Goal: Task Accomplishment & Management: Complete application form

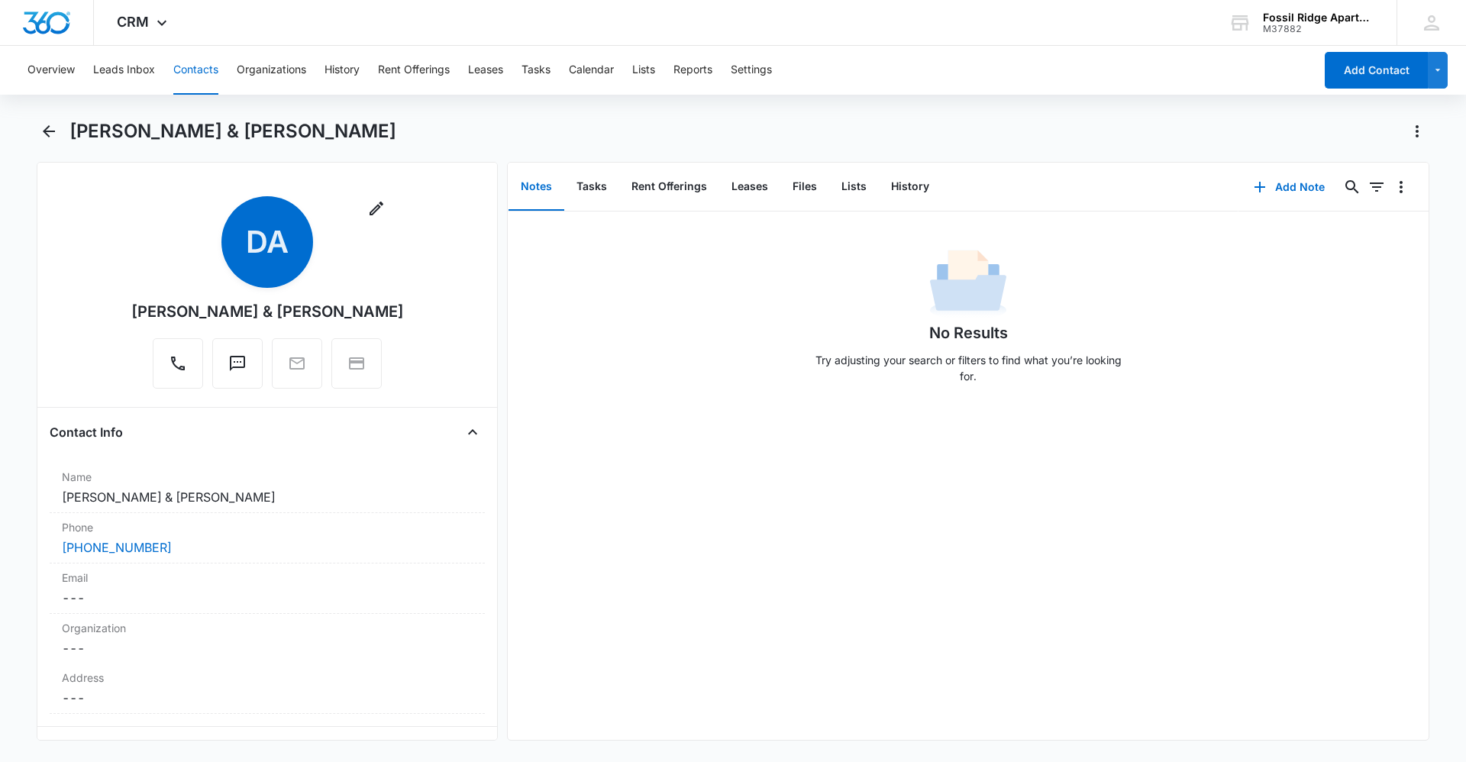
scroll to position [2215, 0]
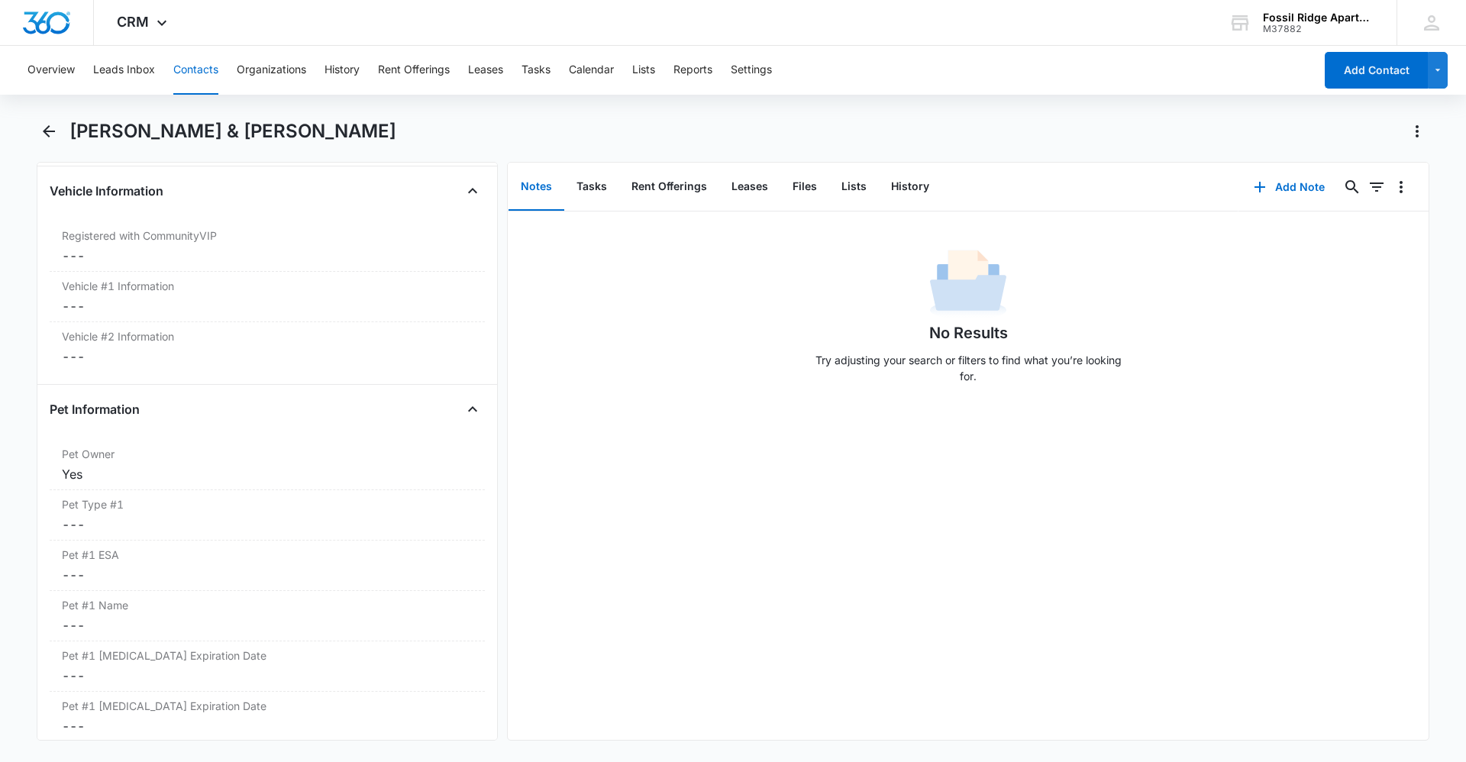
click at [194, 71] on button "Contacts" at bounding box center [195, 70] width 45 height 49
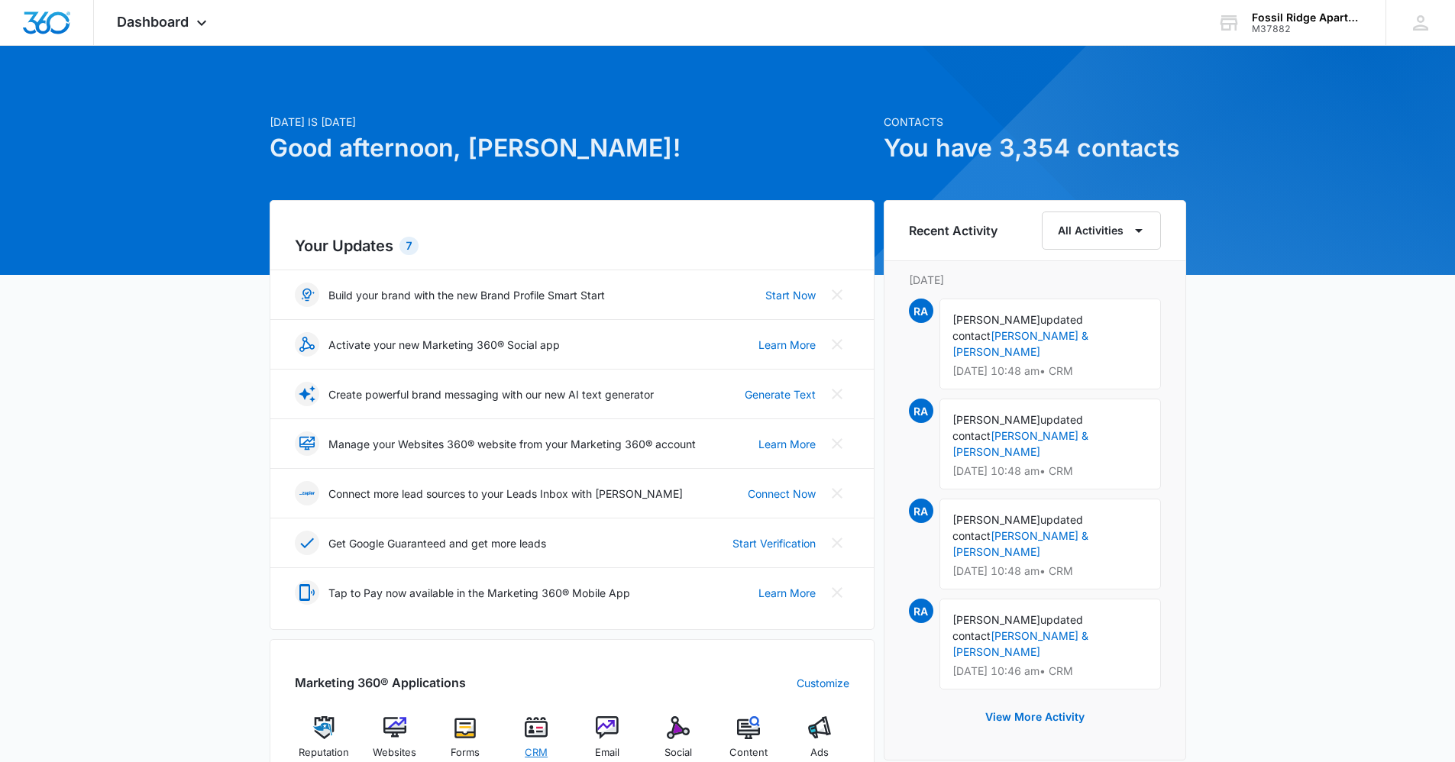
click at [535, 738] on img at bounding box center [536, 727] width 23 height 23
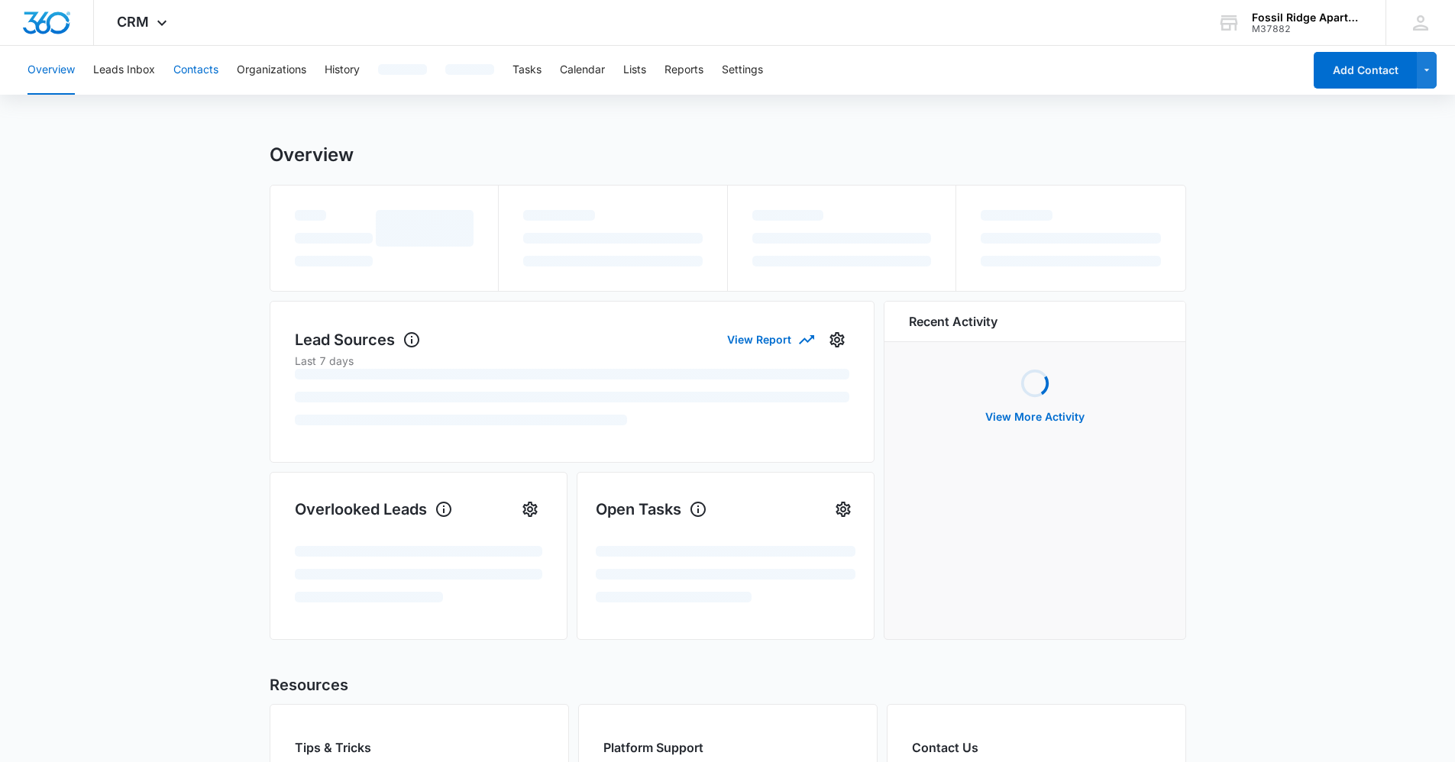
click at [205, 66] on button "Contacts" at bounding box center [195, 70] width 45 height 49
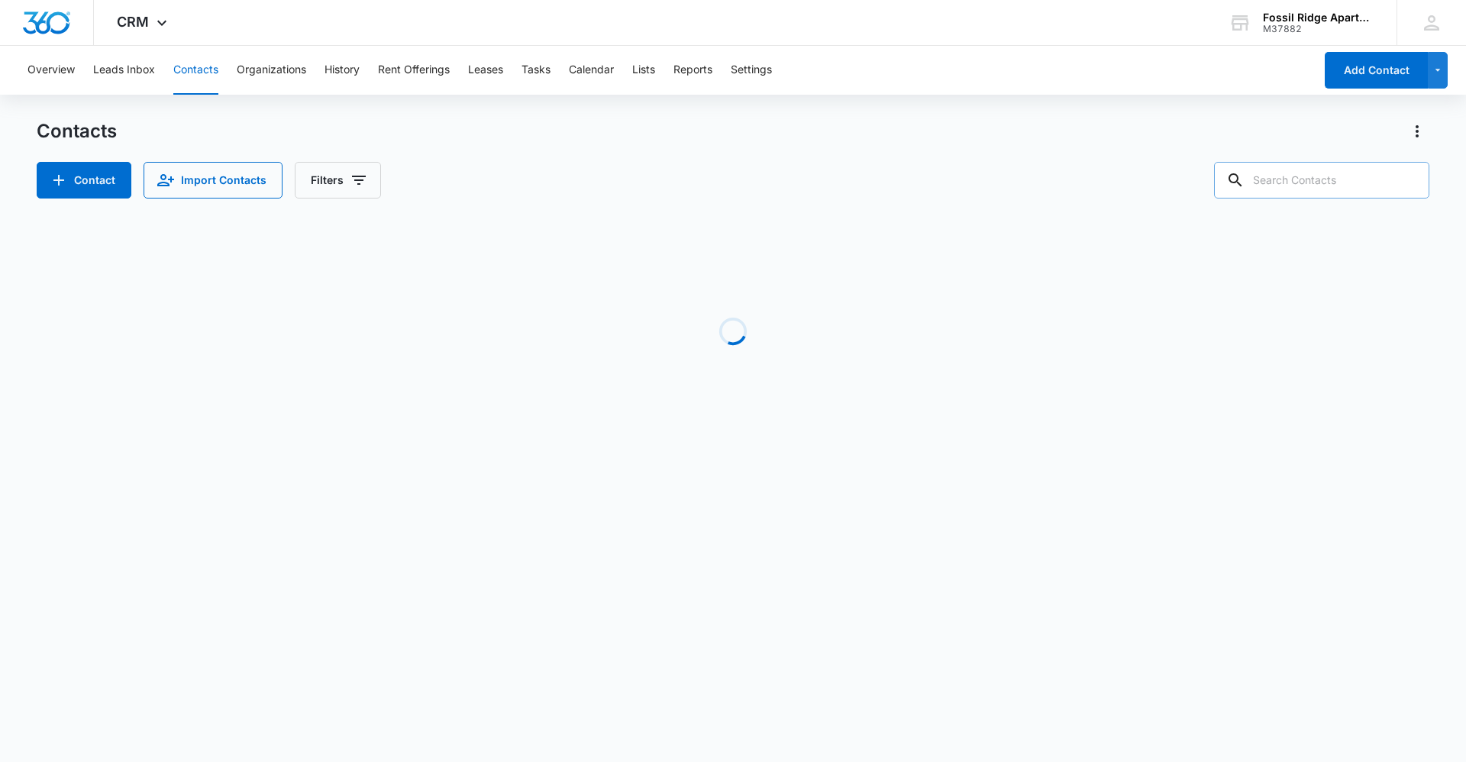
click at [1329, 171] on input "text" at bounding box center [1321, 180] width 215 height 37
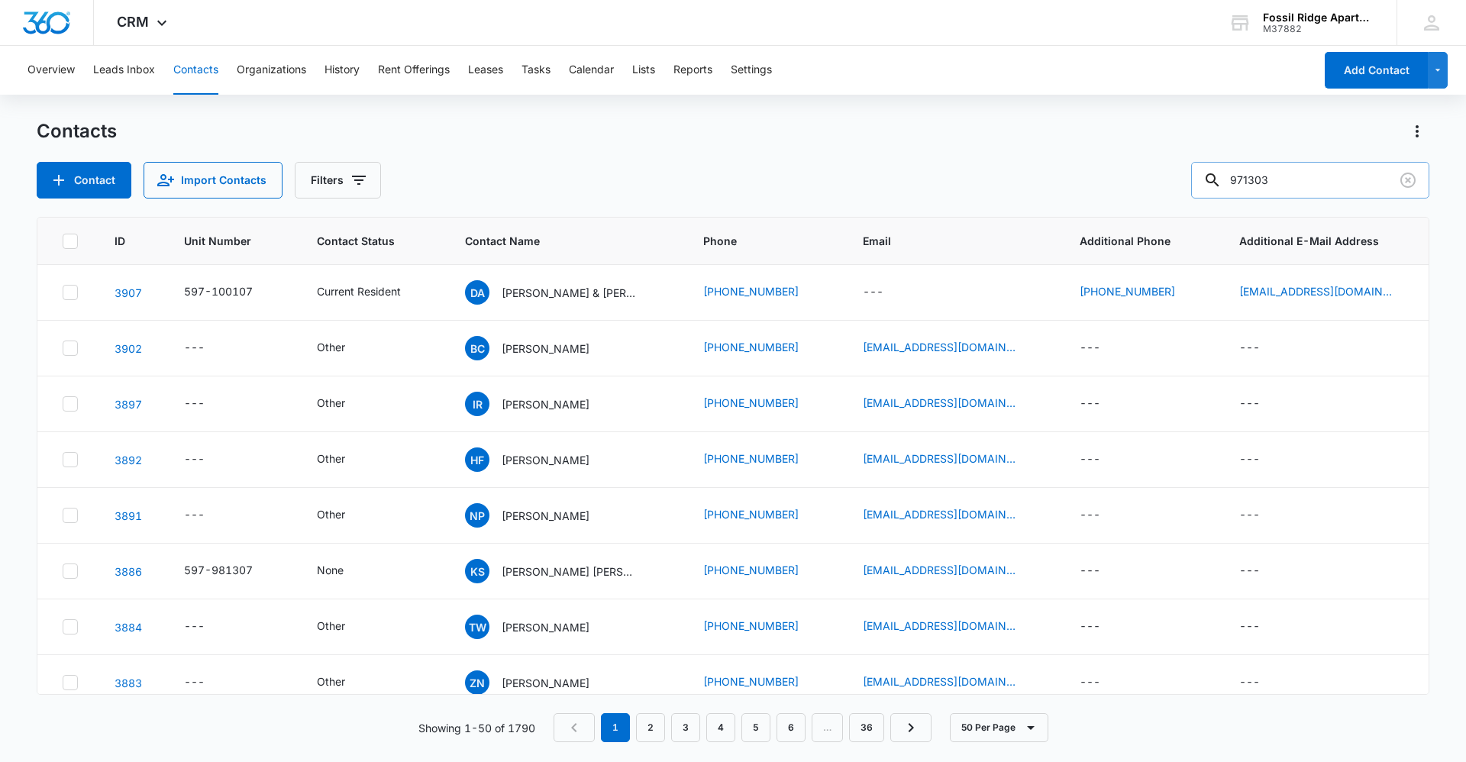
type input "971303"
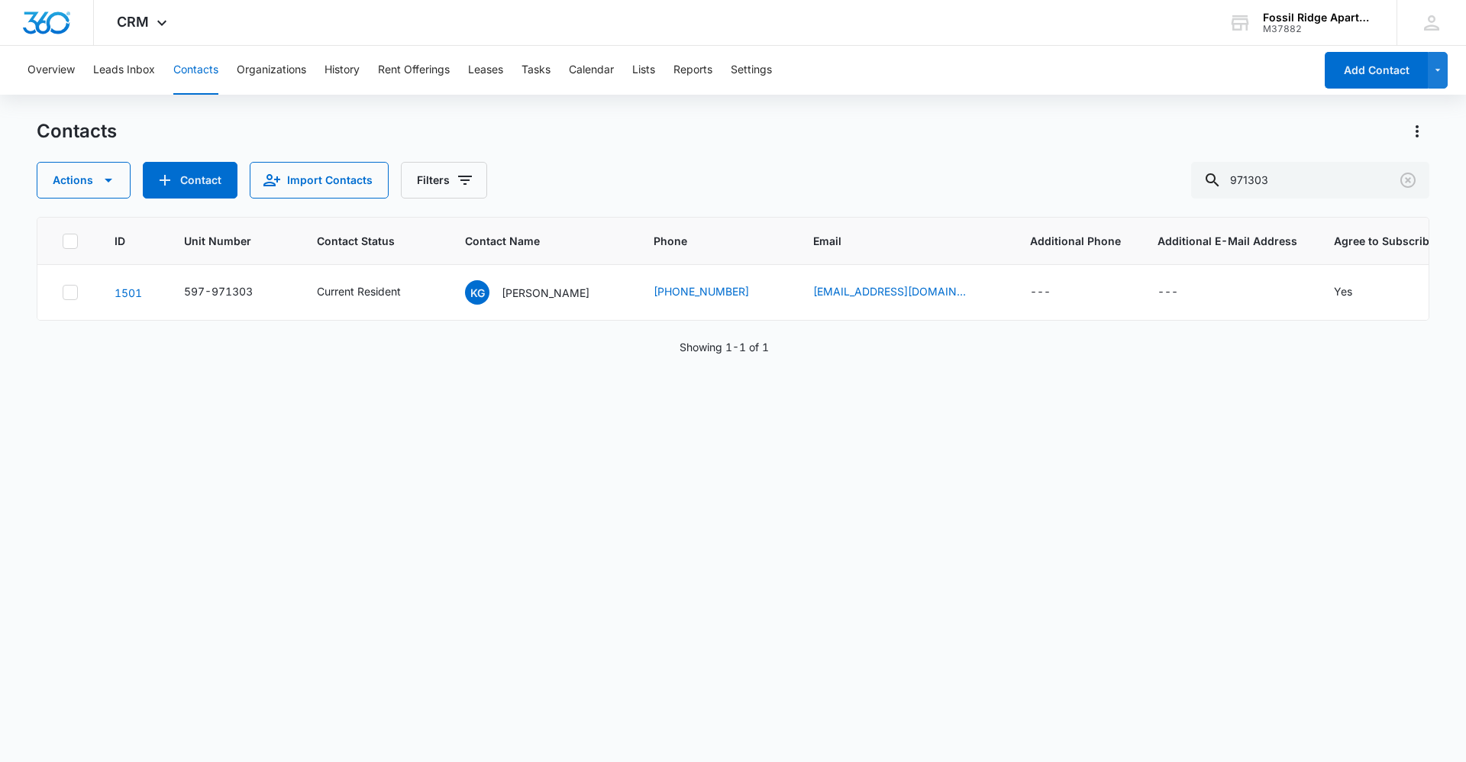
drag, startPoint x: 539, startPoint y: 296, endPoint x: 561, endPoint y: 328, distance: 38.6
click at [541, 297] on p "[PERSON_NAME]" at bounding box center [546, 293] width 88 height 16
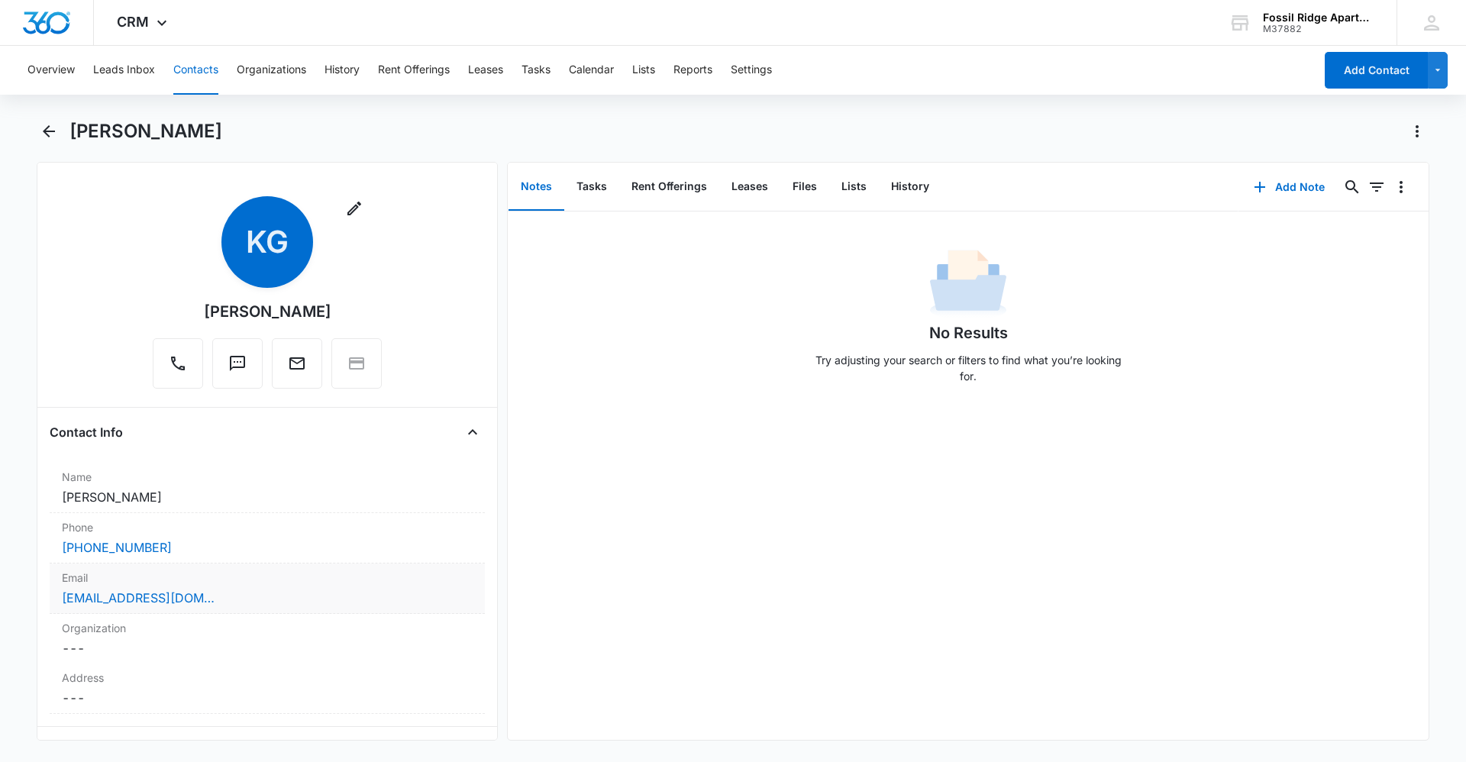
click at [310, 584] on label "Email" at bounding box center [267, 578] width 411 height 16
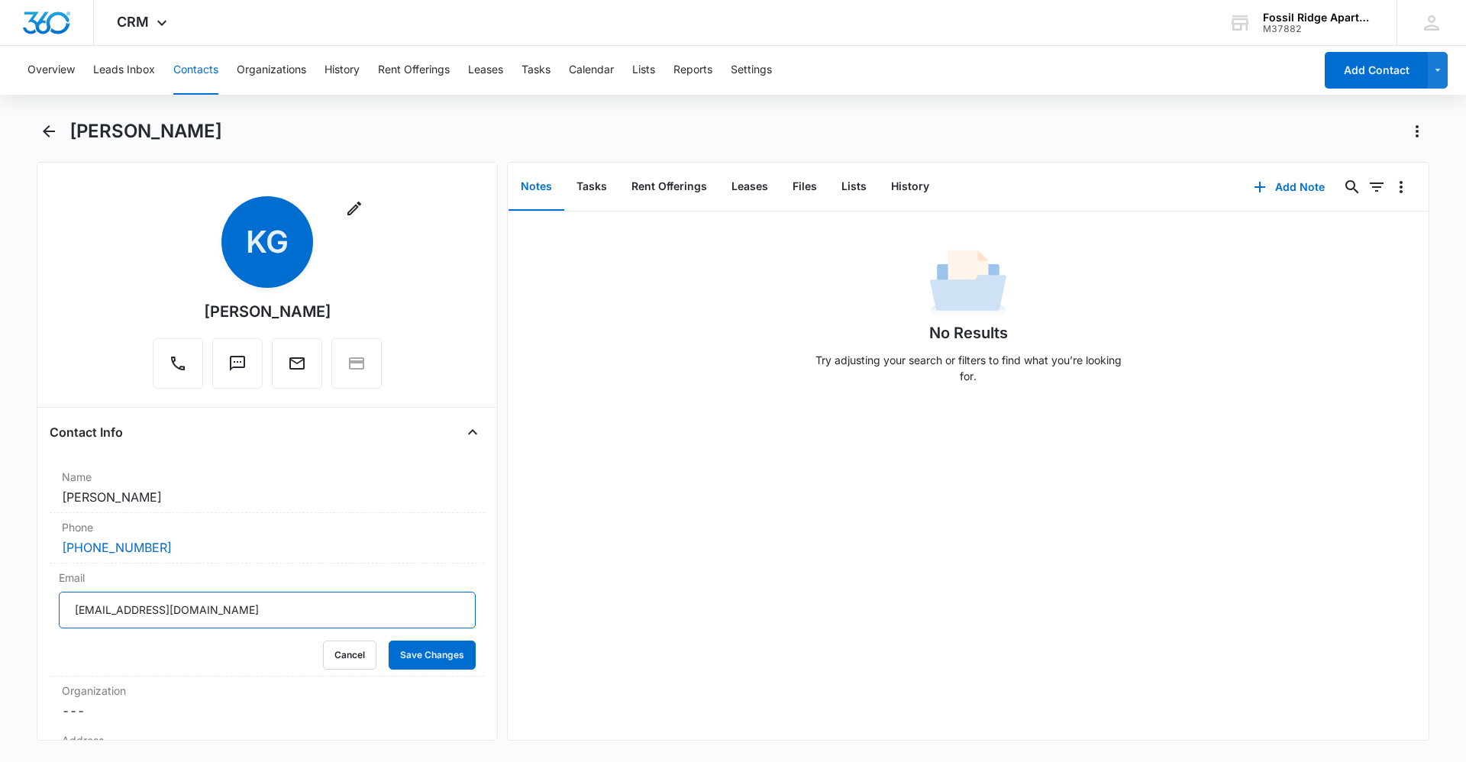
drag, startPoint x: 292, startPoint y: 608, endPoint x: 105, endPoint y: 616, distance: 186.5
click at [24, 622] on main "[PERSON_NAME] Remove KG [PERSON_NAME] Contact Info Name Cancel Save Changes [PE…" at bounding box center [733, 439] width 1466 height 640
click at [535, 68] on button "Tasks" at bounding box center [536, 70] width 29 height 49
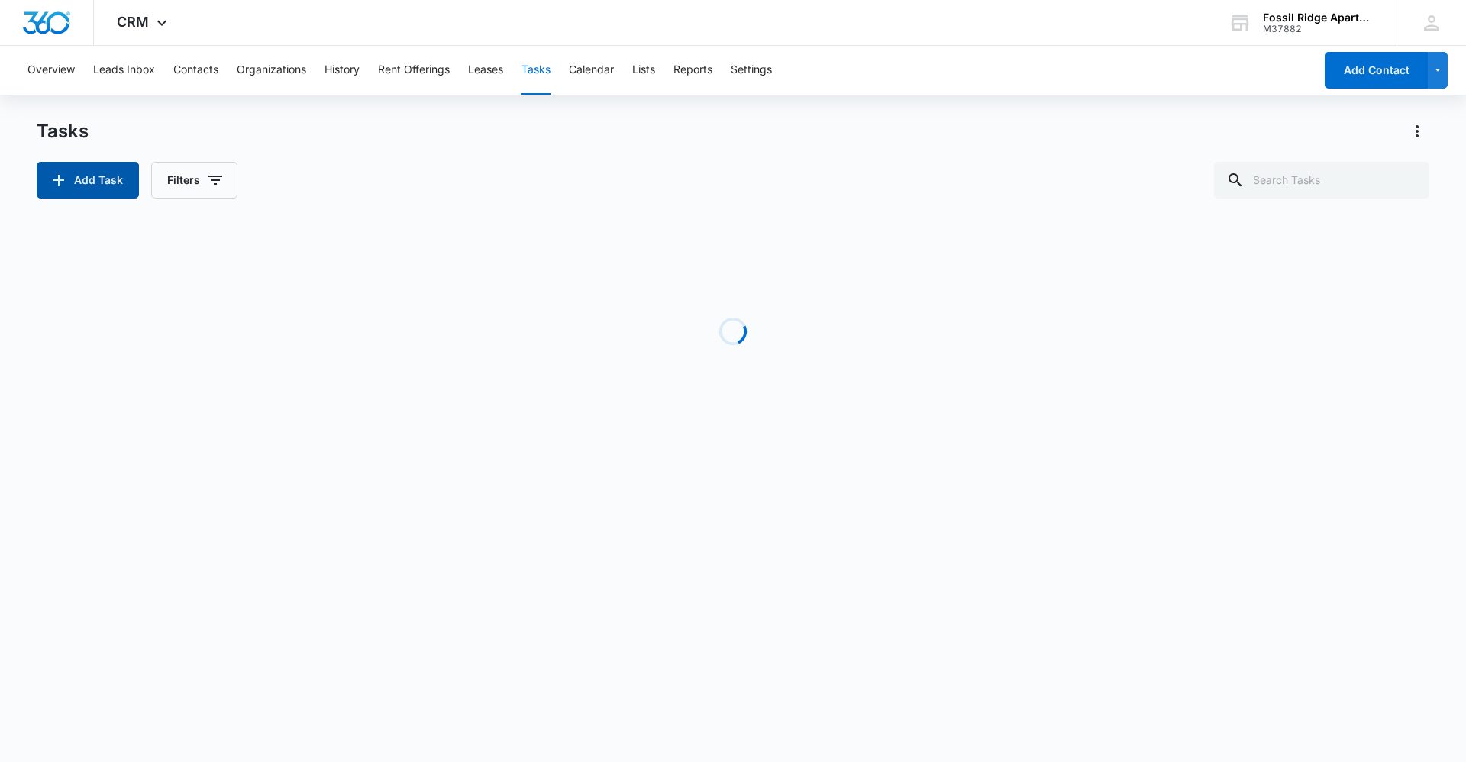
click at [70, 170] on button "Add Task" at bounding box center [88, 180] width 102 height 37
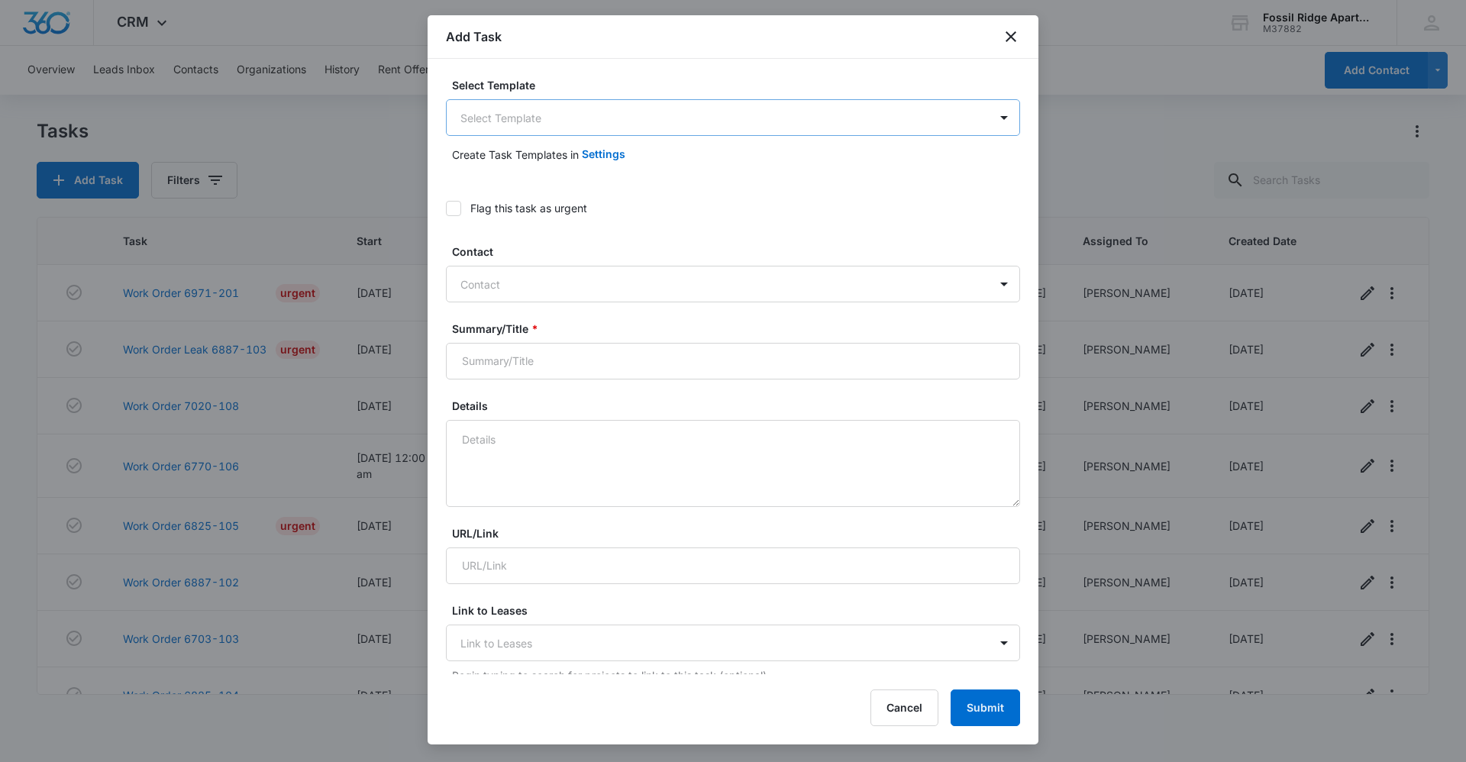
click at [543, 128] on body "CRM Apps Reputation Websites Forms CRM Email Social Content Ads Intelligence Fi…" at bounding box center [733, 381] width 1466 height 762
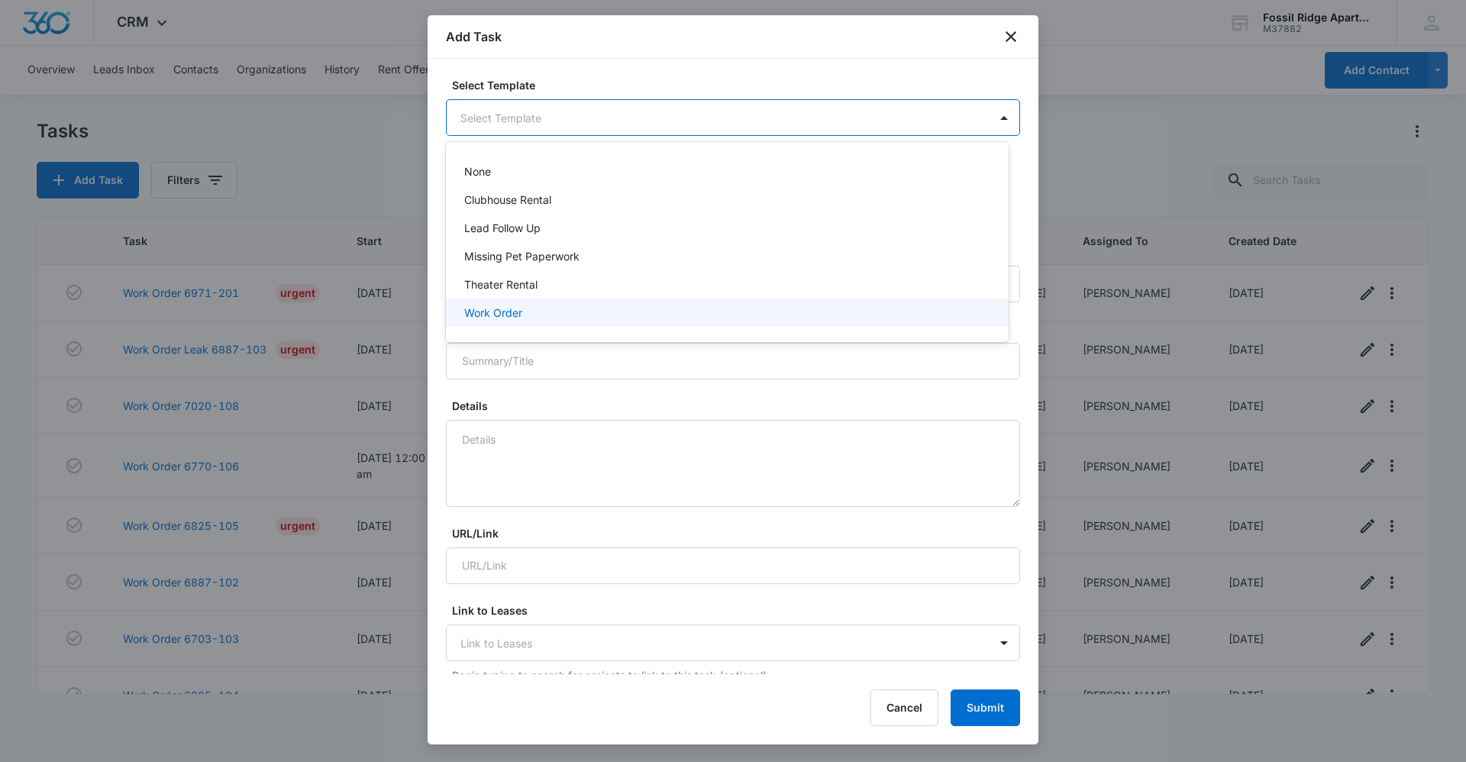
click at [545, 307] on div "Work Order" at bounding box center [725, 313] width 523 height 16
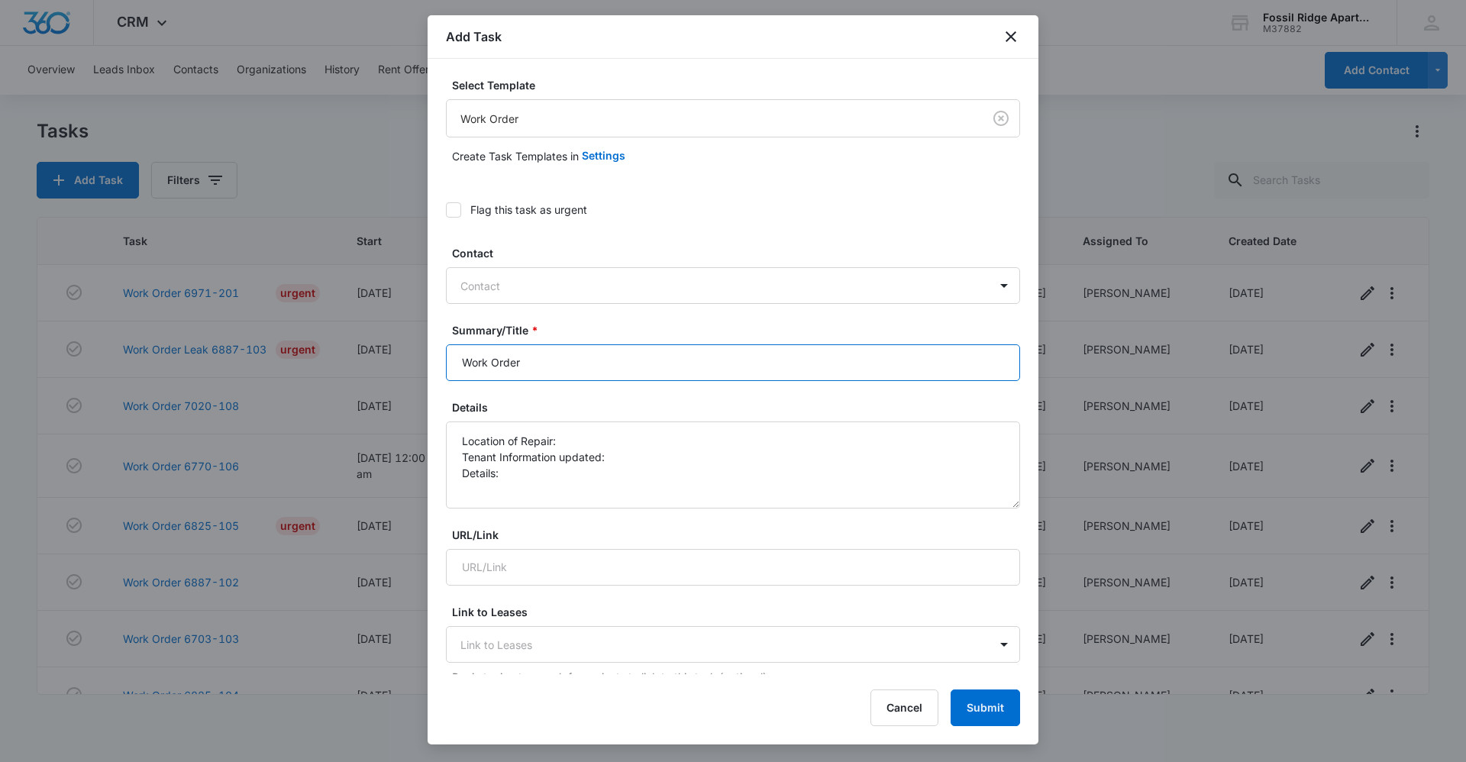
click at [561, 365] on input "Work Order" at bounding box center [733, 362] width 574 height 37
click at [722, 363] on input "Work Order" at bounding box center [733, 362] width 574 height 37
click at [761, 396] on form "Select Template Work Order Create Task Templates in Settings Flag this task as …" at bounding box center [733, 773] width 574 height 1392
click at [730, 364] on input "Work Order" at bounding box center [733, 362] width 574 height 37
type input "Work Order leaking sprinkler"
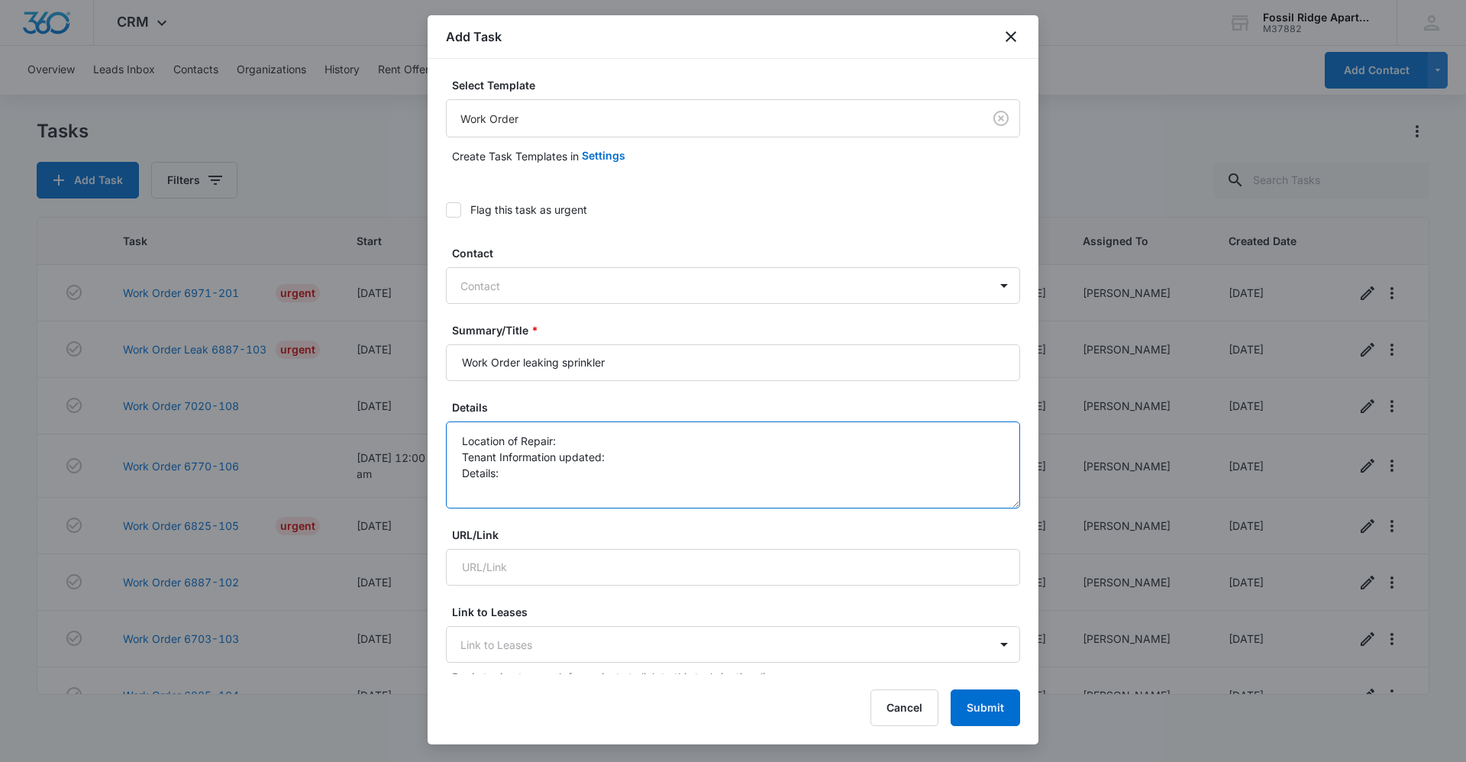
click at [645, 424] on textarea "Location of Repair: Tenant Information updated: Details:" at bounding box center [733, 465] width 574 height 87
click at [662, 454] on textarea "Location of Repair: sprinkler Tenant Information updated: Details:" at bounding box center [733, 465] width 574 height 87
click at [654, 473] on textarea "Location of Repair: sprinkler Tenant Information updated: Details:" at bounding box center [733, 465] width 574 height 87
click at [580, 503] on textarea "Location of Repair: sprinkler Tenant Information updated: Details: sprinkler" at bounding box center [733, 465] width 574 height 87
click at [562, 478] on textarea "Location of Repair: sprinkler Tenant Information updated: Details: sprinkler" at bounding box center [733, 465] width 574 height 87
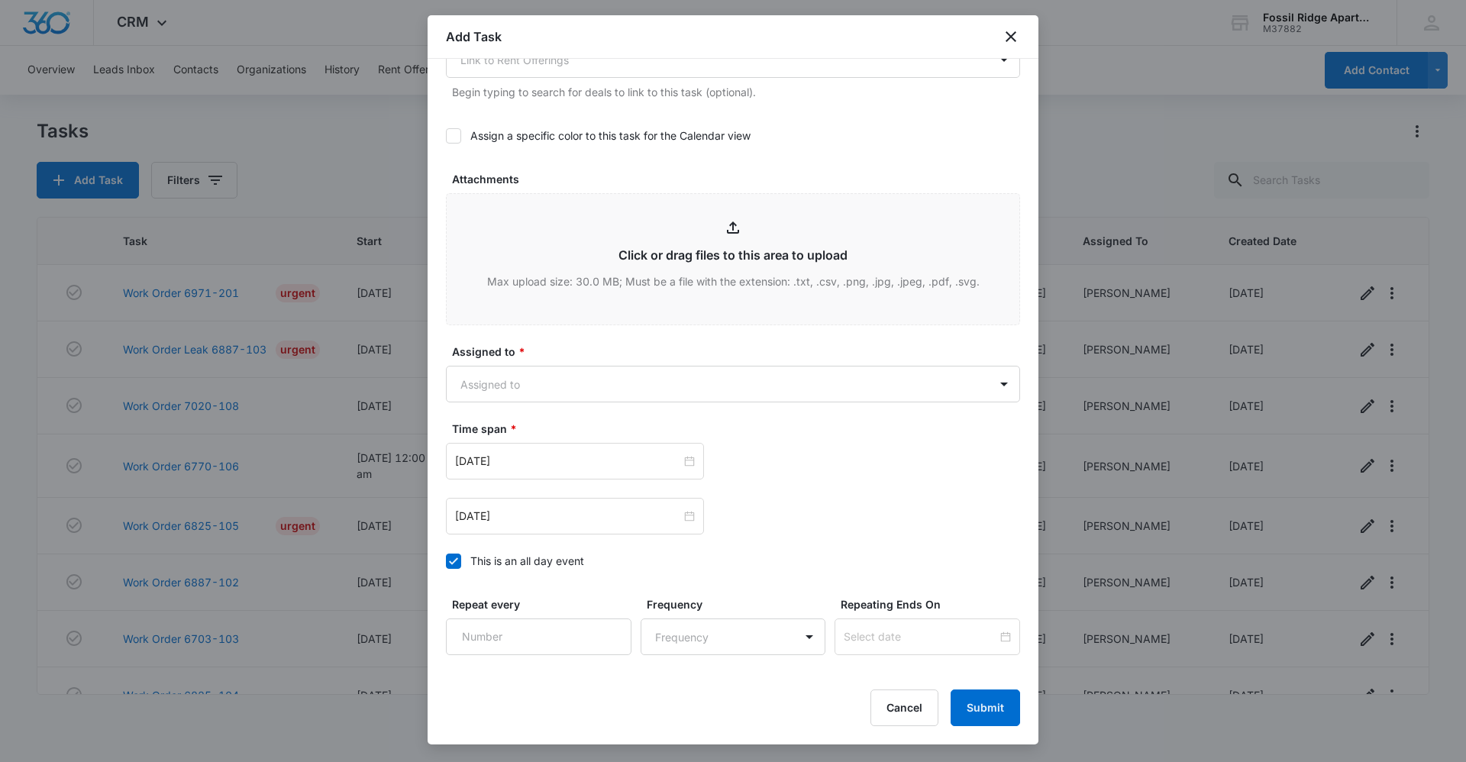
scroll to position [687, 0]
type textarea "Location of Repair: sprinkler Tenant Information updated: Details: sprinkler by…"
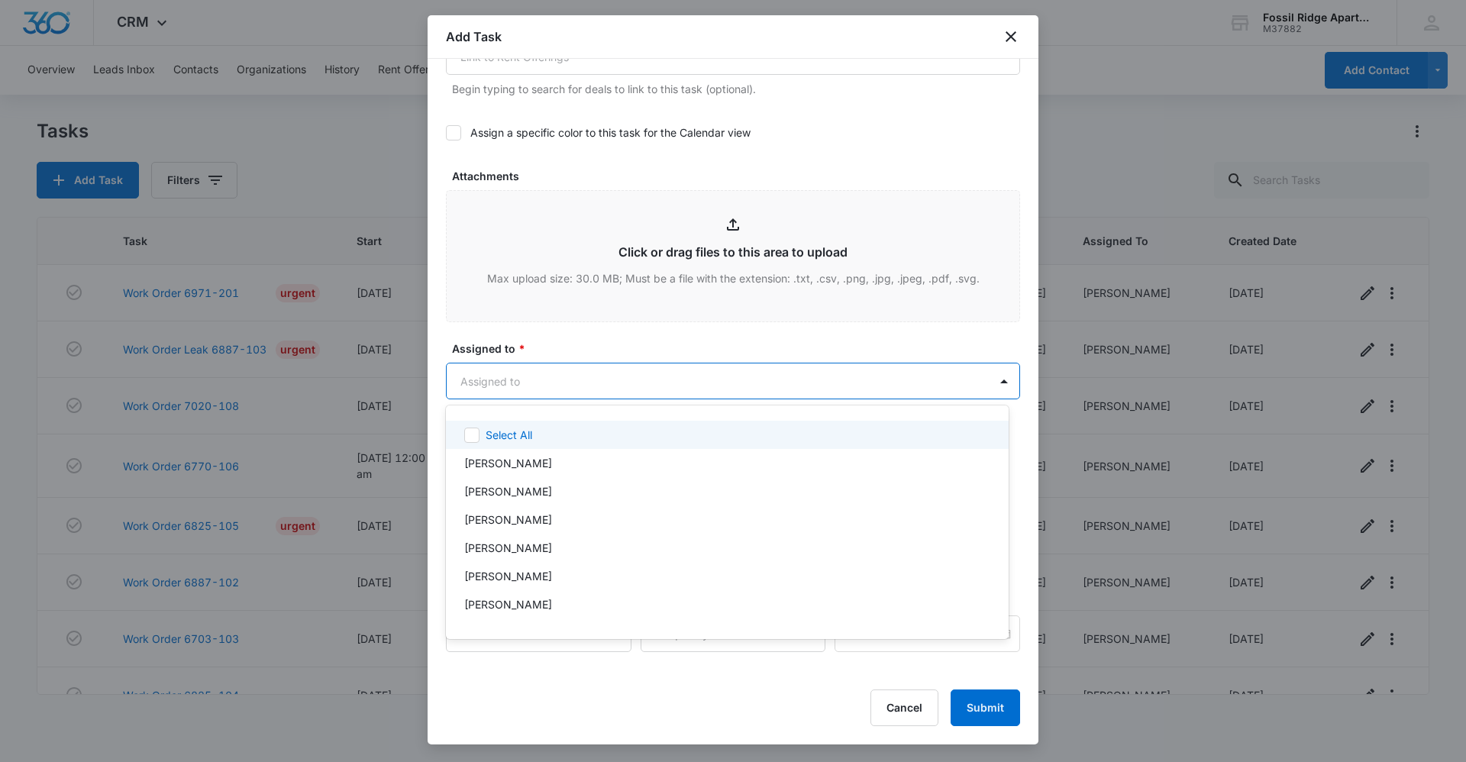
click at [538, 377] on body "CRM Apps Reputation Websites Forms CRM Email Social Content Ads Intelligence Fi…" at bounding box center [733, 381] width 1466 height 762
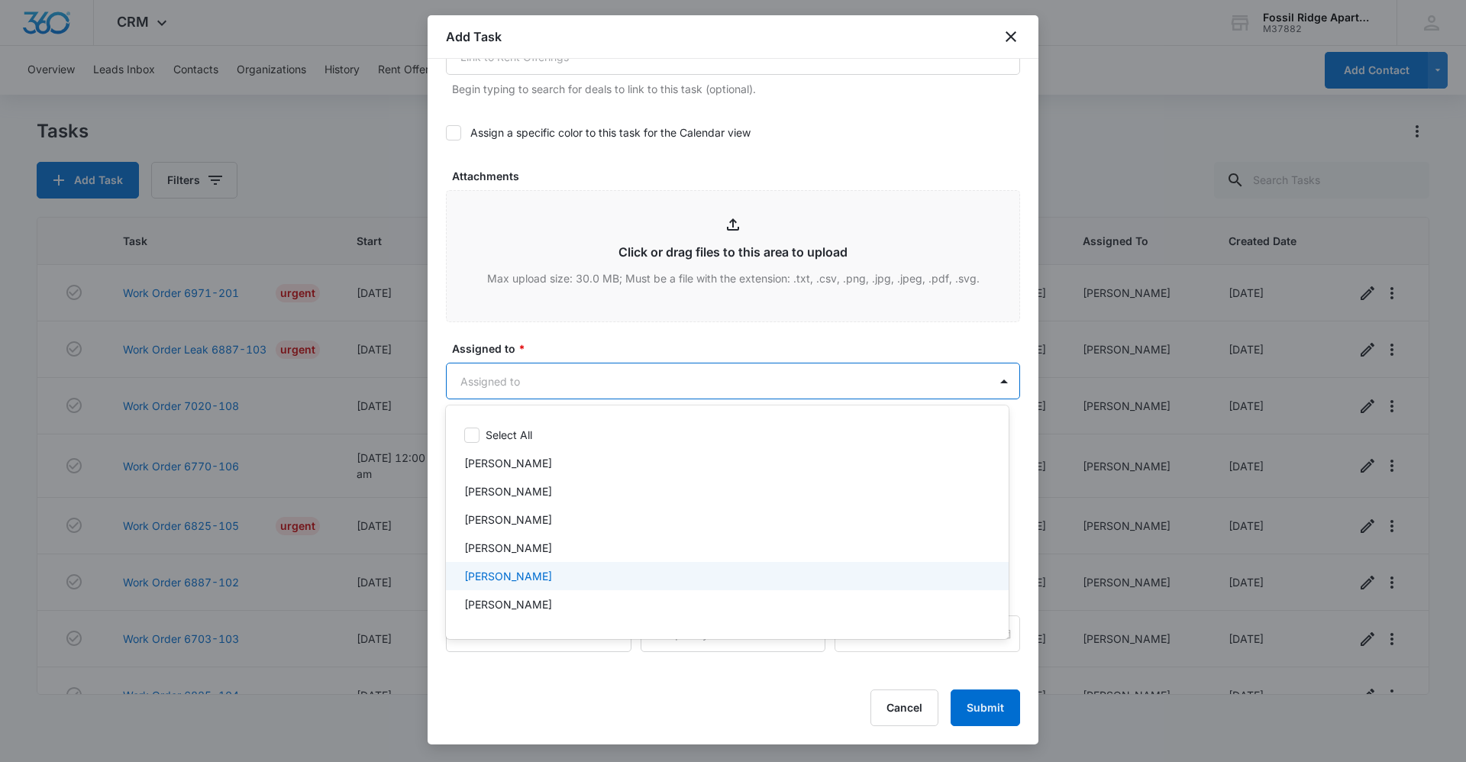
click at [539, 576] on div "Colton Loe" at bounding box center [725, 576] width 523 height 16
drag, startPoint x: 590, startPoint y: 328, endPoint x: 653, endPoint y: 431, distance: 120.0
click at [591, 328] on div at bounding box center [733, 381] width 1466 height 762
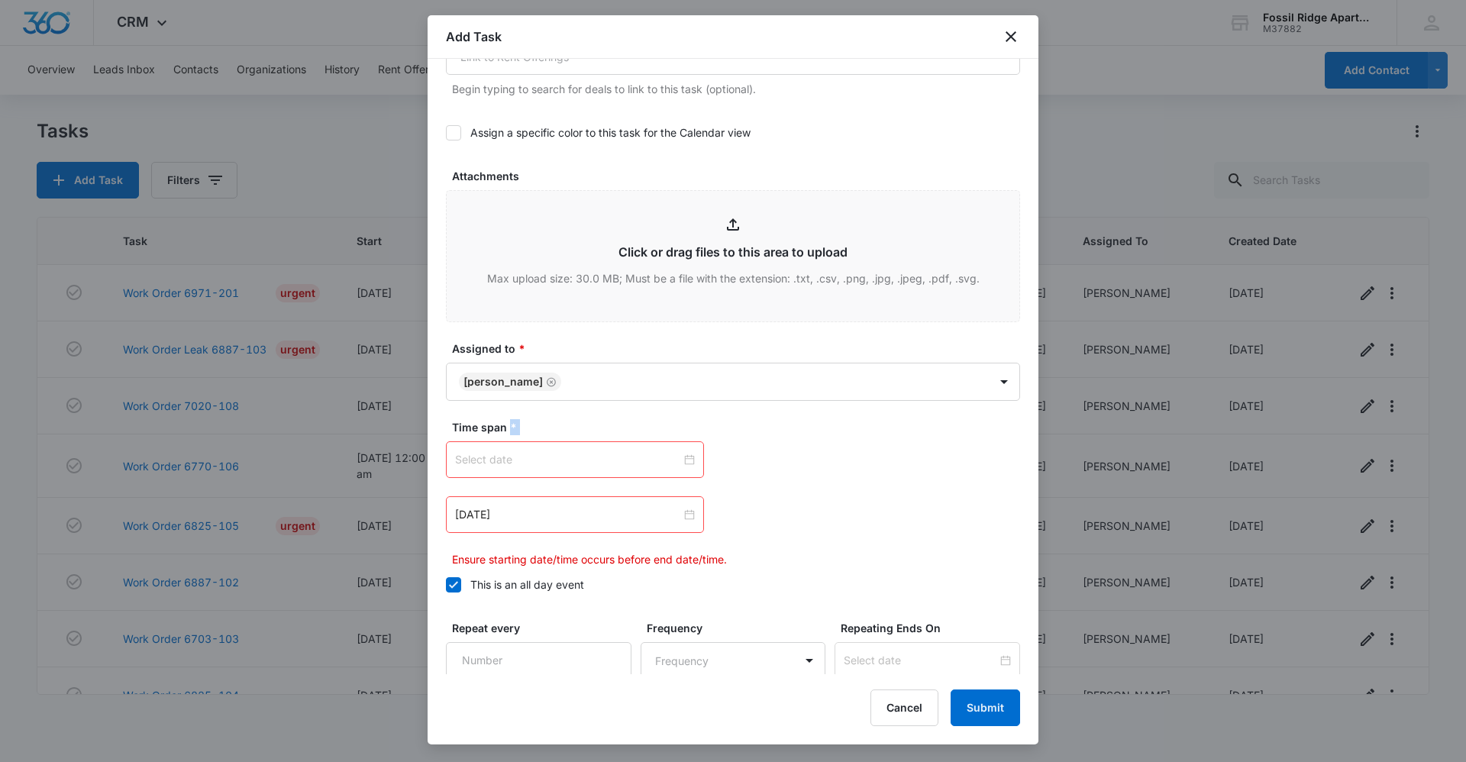
click at [685, 461] on div at bounding box center [575, 459] width 240 height 17
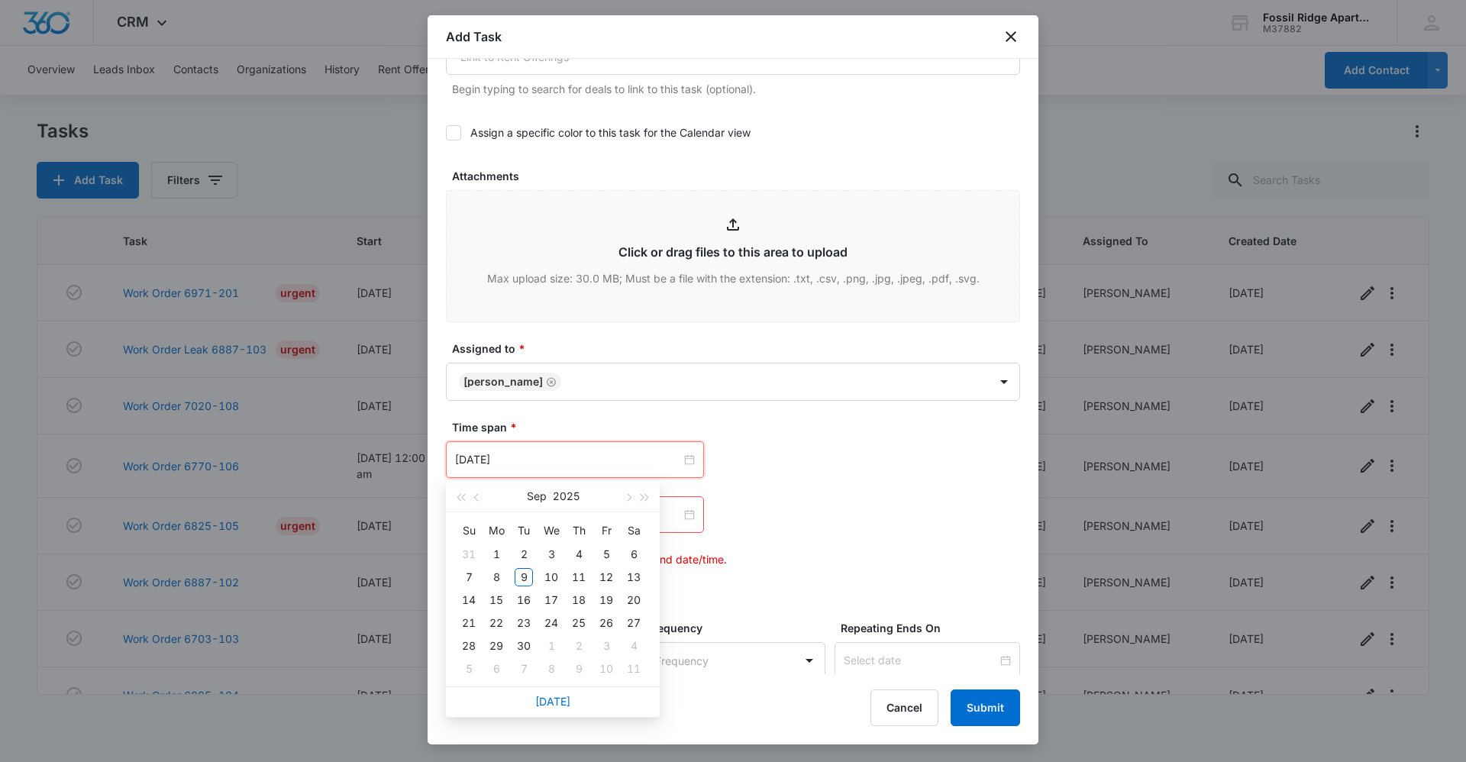
type input "Oct 10, 2025"
click at [554, 707] on link "Today" at bounding box center [552, 701] width 35 height 13
type input "Sep 9, 2025"
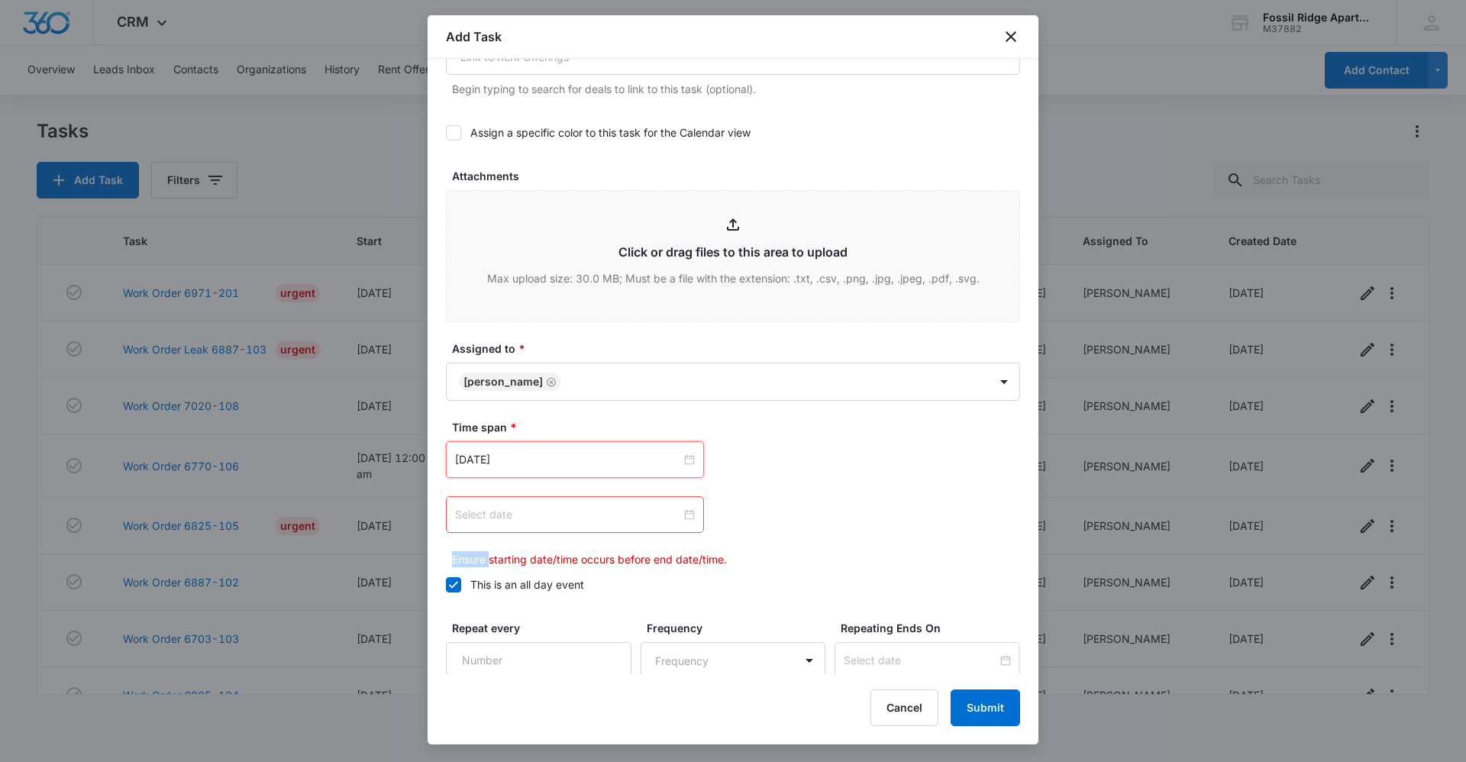
click at [687, 518] on div at bounding box center [575, 514] width 240 height 17
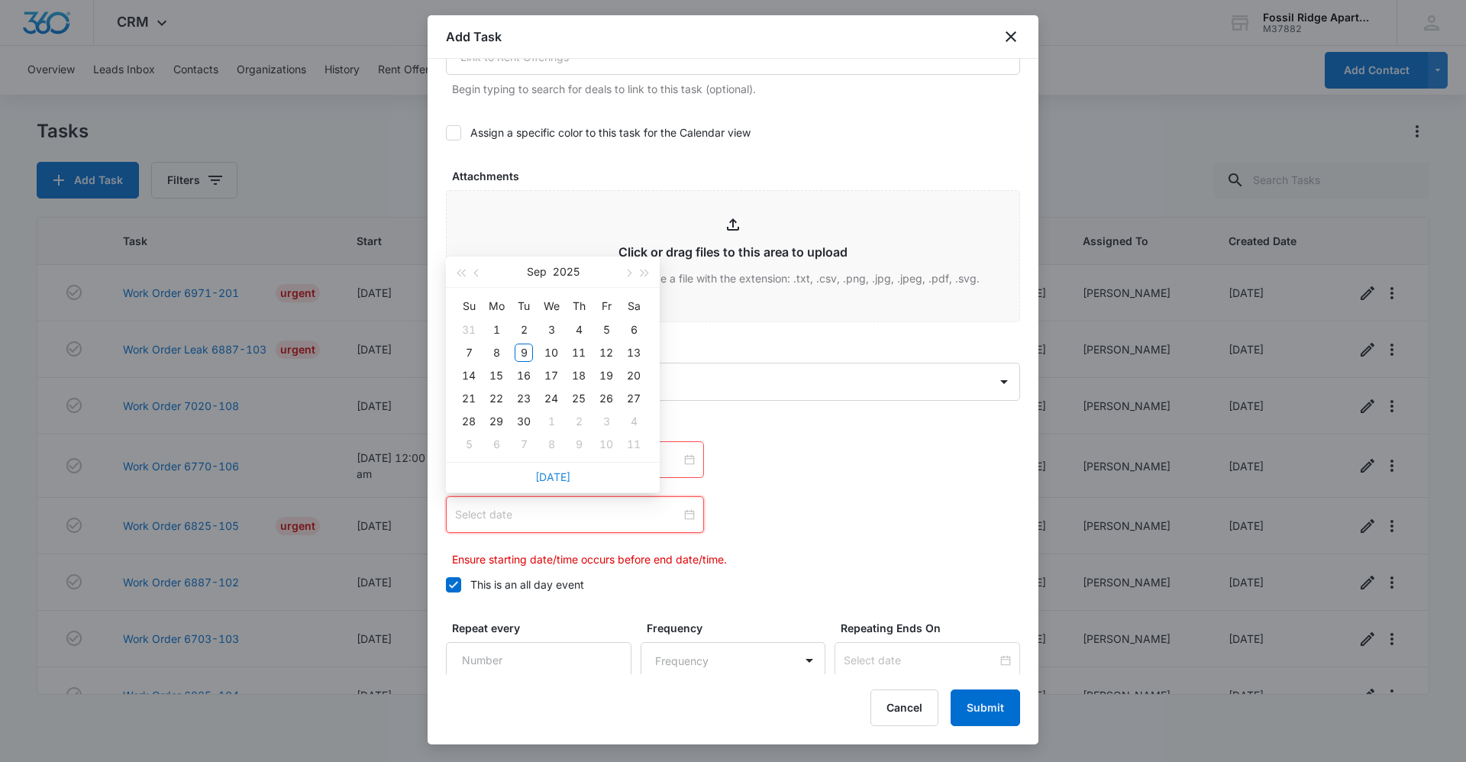
click at [545, 475] on link "Today" at bounding box center [552, 476] width 35 height 13
type input "Sep 9, 2025"
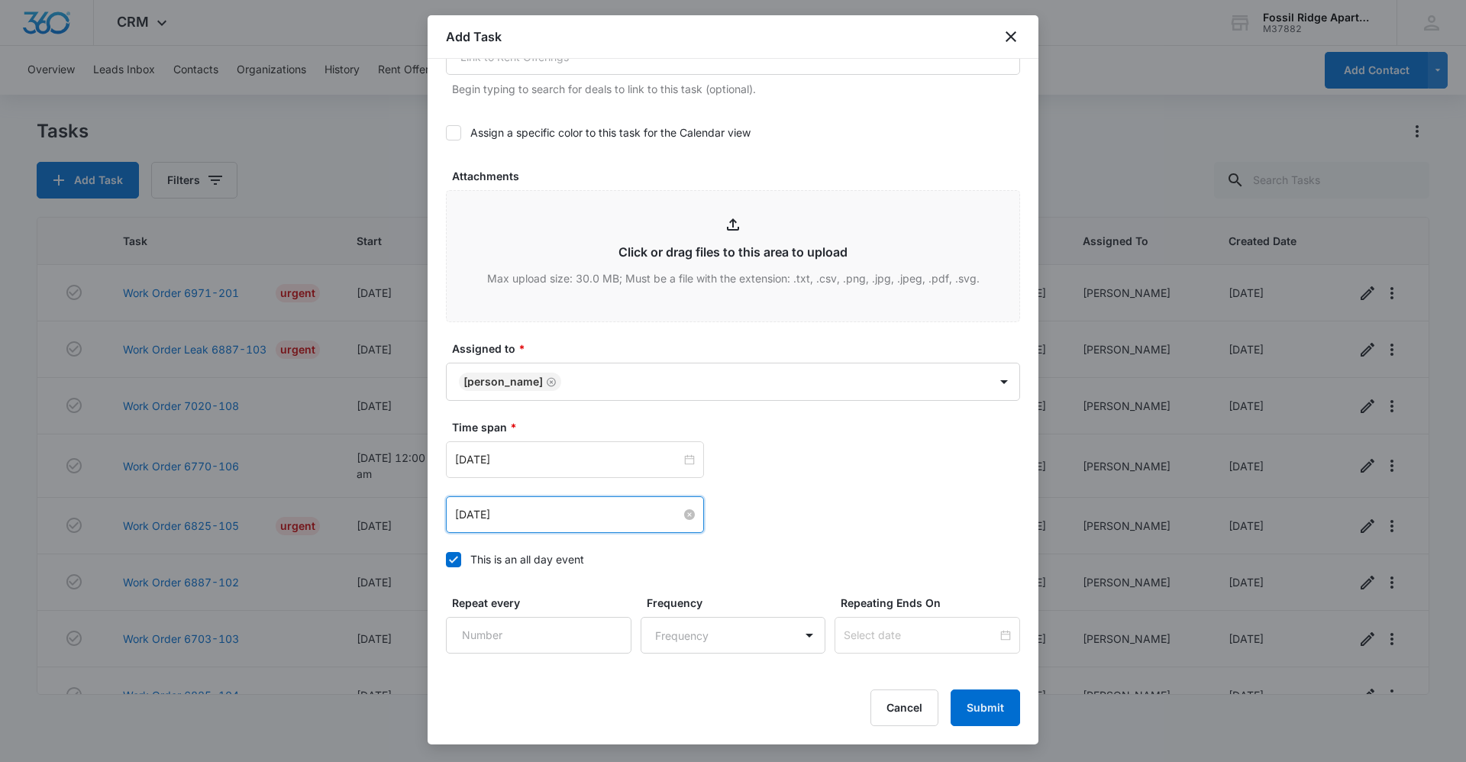
click at [771, 481] on div "Sep 9, 2025 Sep 2025 Su Mo Tu We Th Fr Sa 31 1 2 3 4 5 6 7 8 9 10 11 12 13 14 1…" at bounding box center [733, 487] width 574 height 92
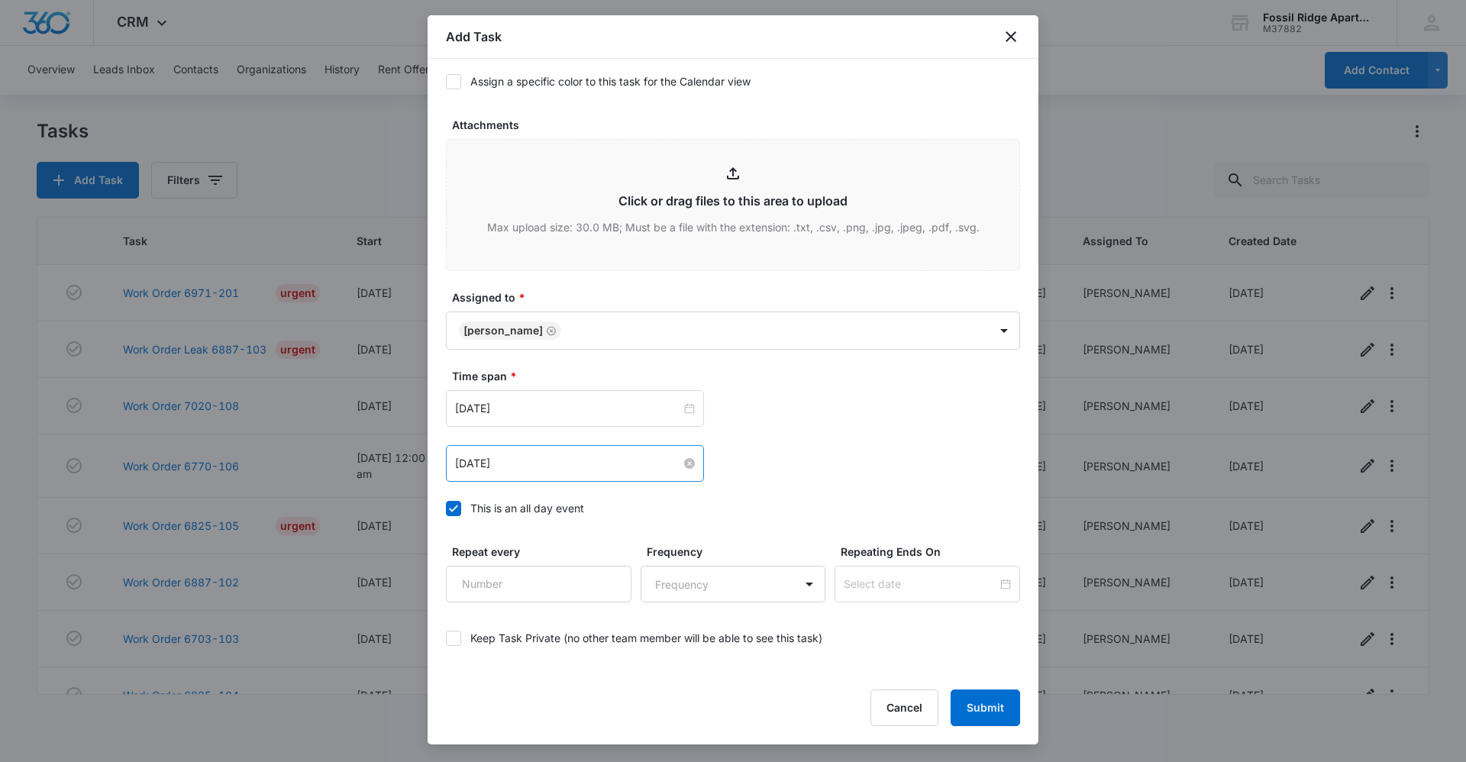
scroll to position [797, 0]
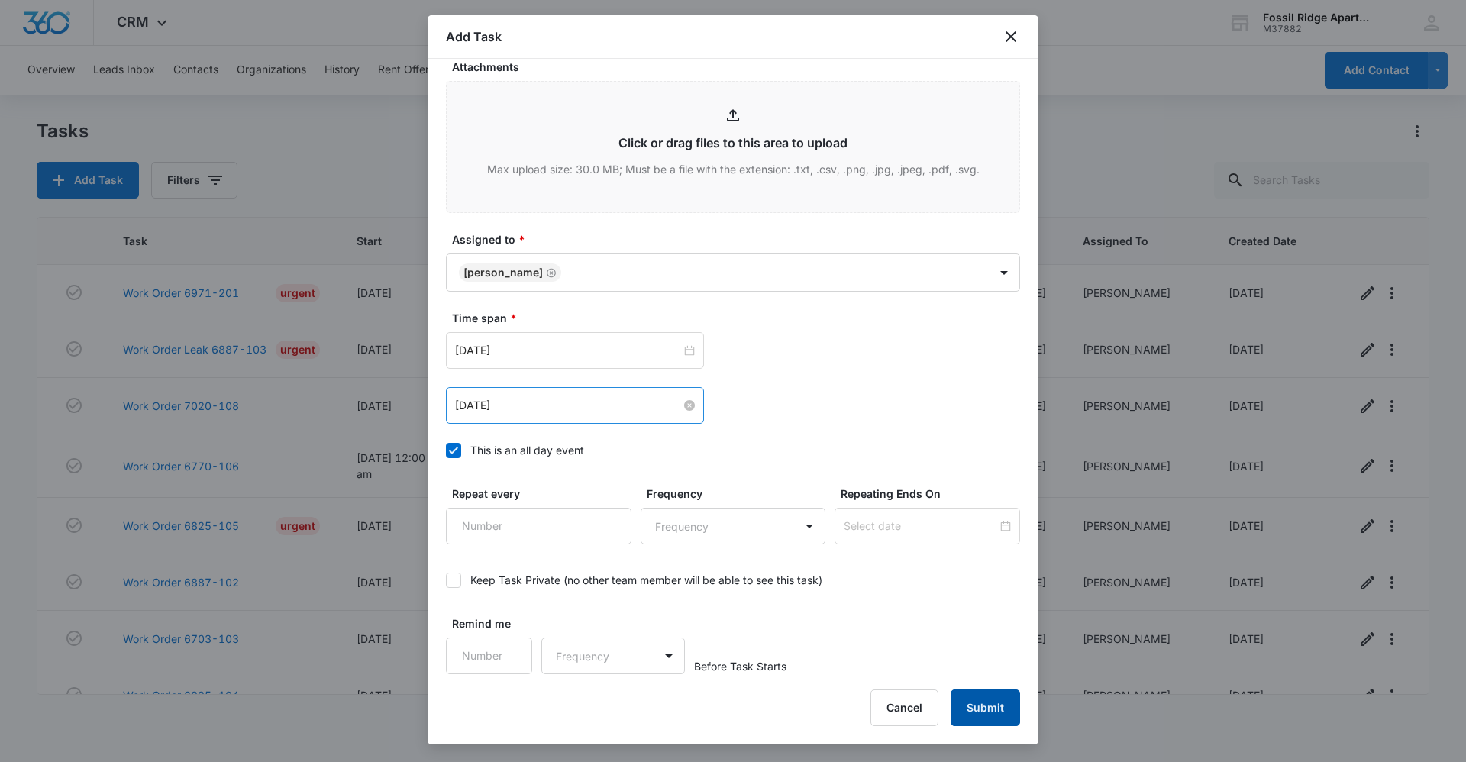
click at [991, 708] on button "Submit" at bounding box center [985, 708] width 69 height 37
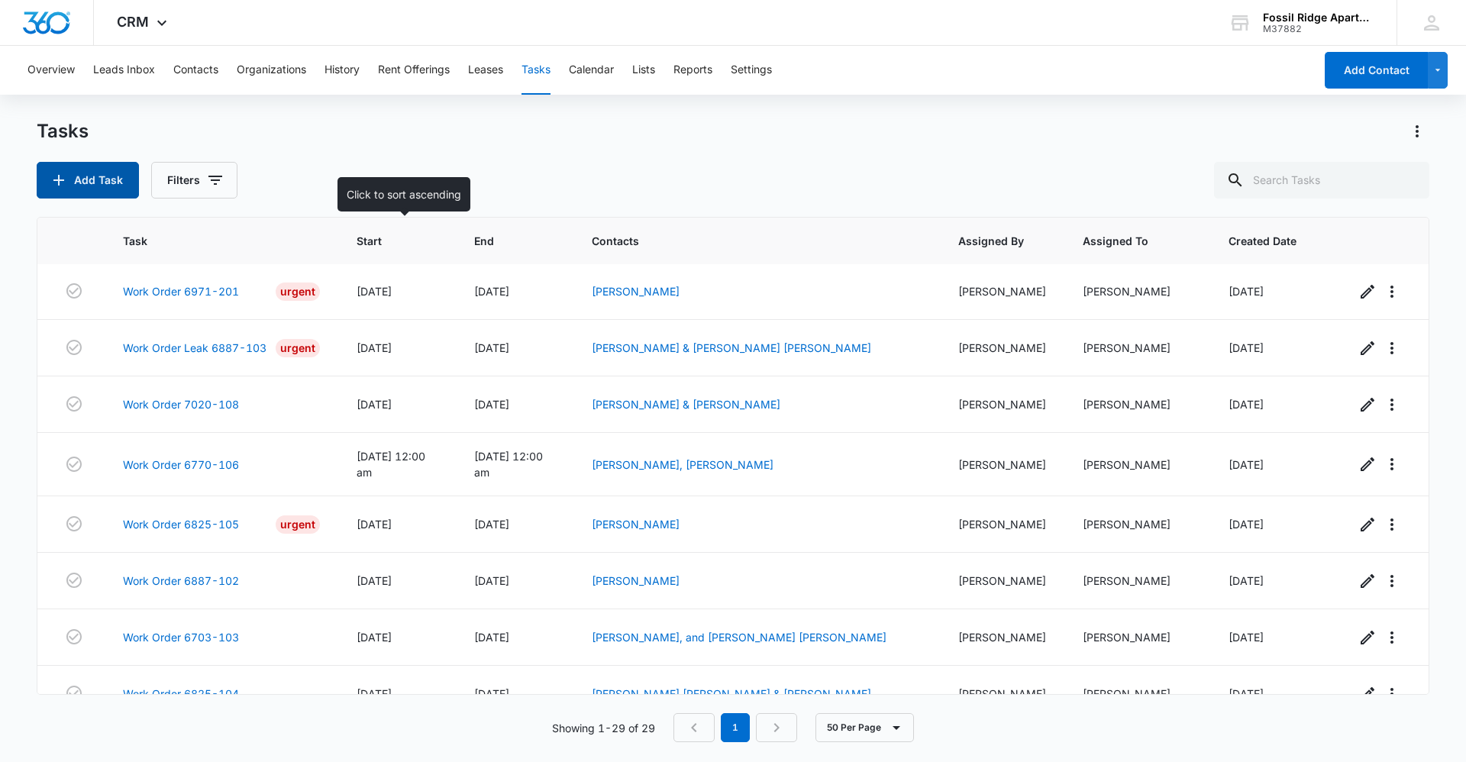
scroll to position [0, 0]
click at [224, 179] on button "Filters" at bounding box center [194, 180] width 86 height 37
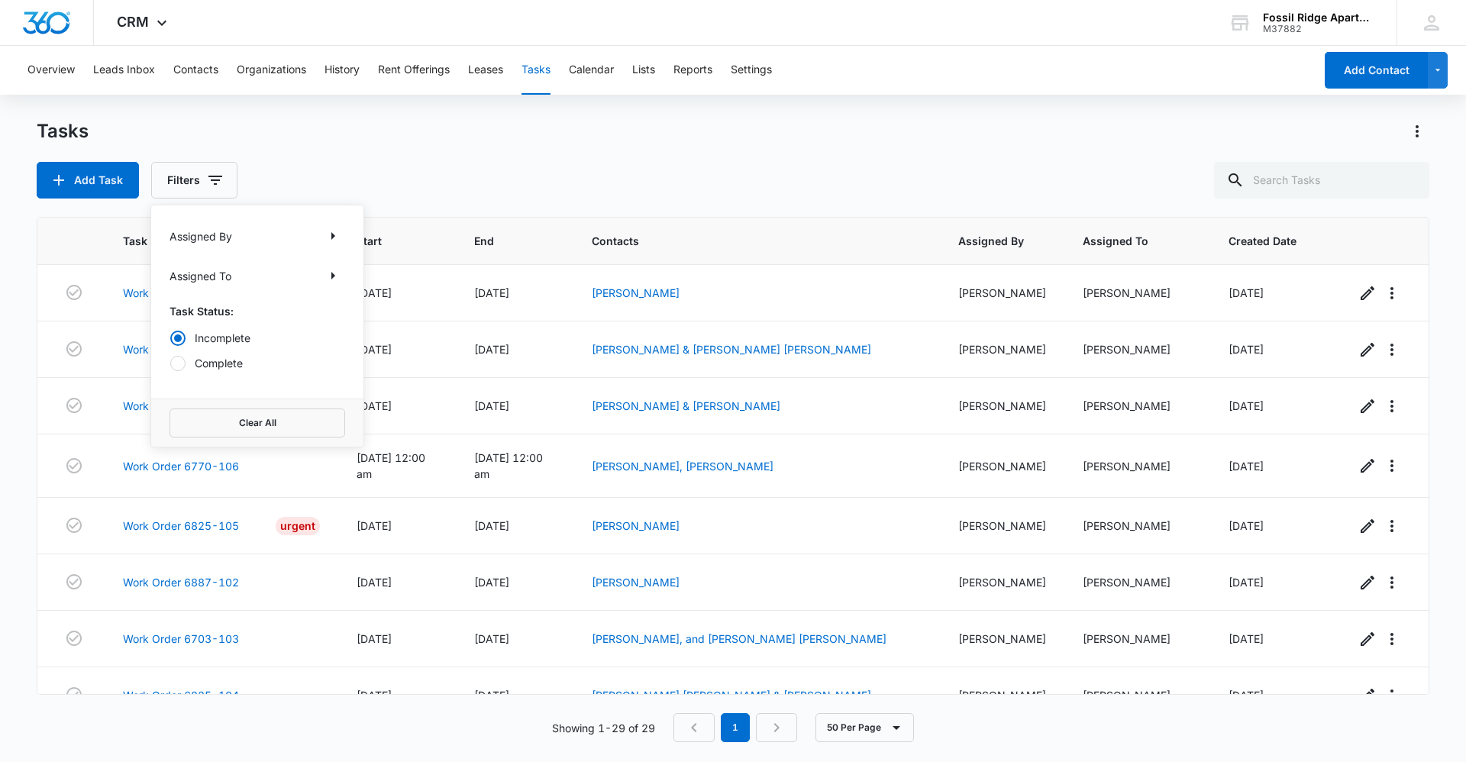
click at [245, 339] on label "Incomplete" at bounding box center [258, 338] width 176 height 16
click at [170, 338] on input "Incomplete" at bounding box center [170, 338] width 1 height 1
click at [404, 180] on div "Add Task Filters" at bounding box center [733, 180] width 1393 height 37
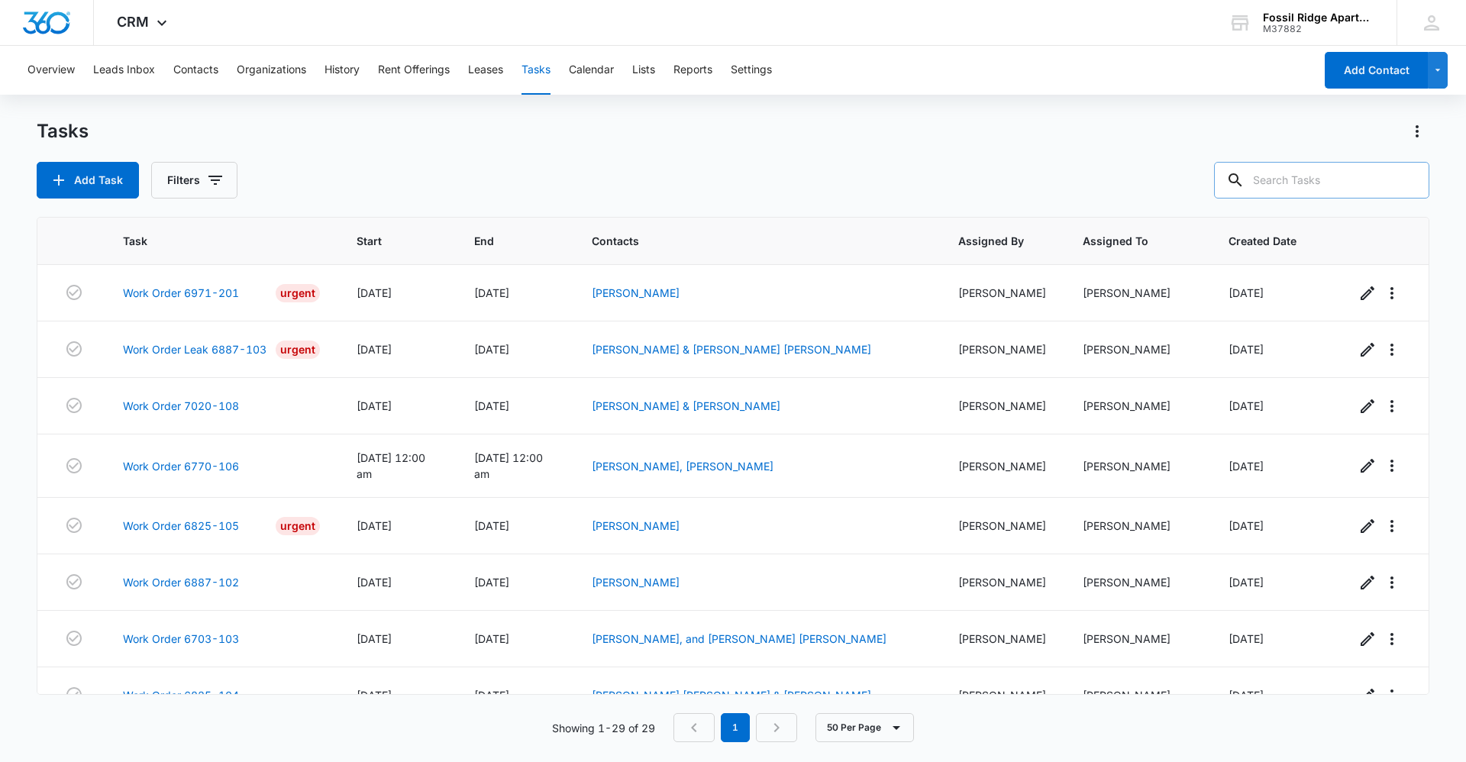
click at [1314, 181] on input "text" at bounding box center [1321, 180] width 215 height 37
type input "leaking"
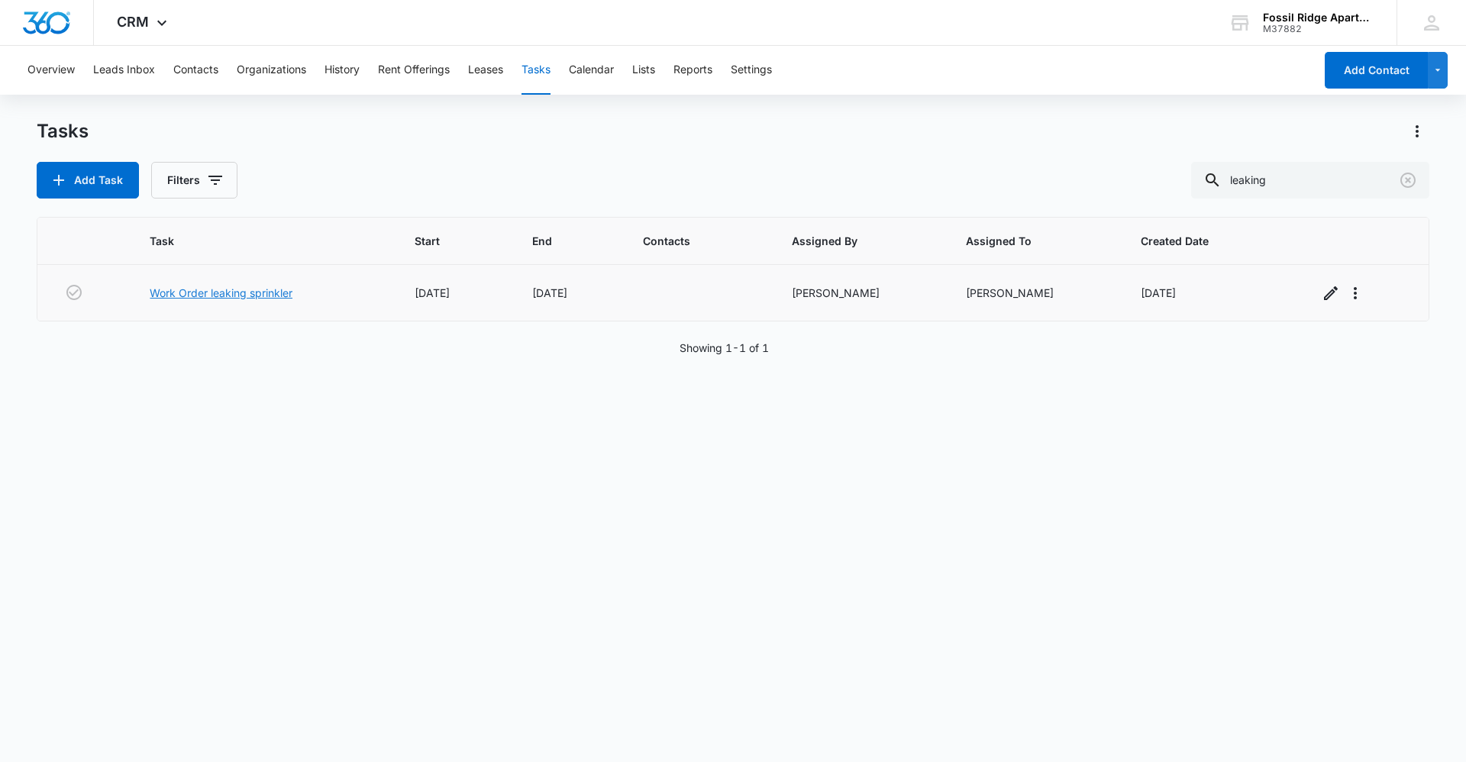
click at [250, 292] on link "Work Order leaking sprinkler" at bounding box center [221, 293] width 143 height 16
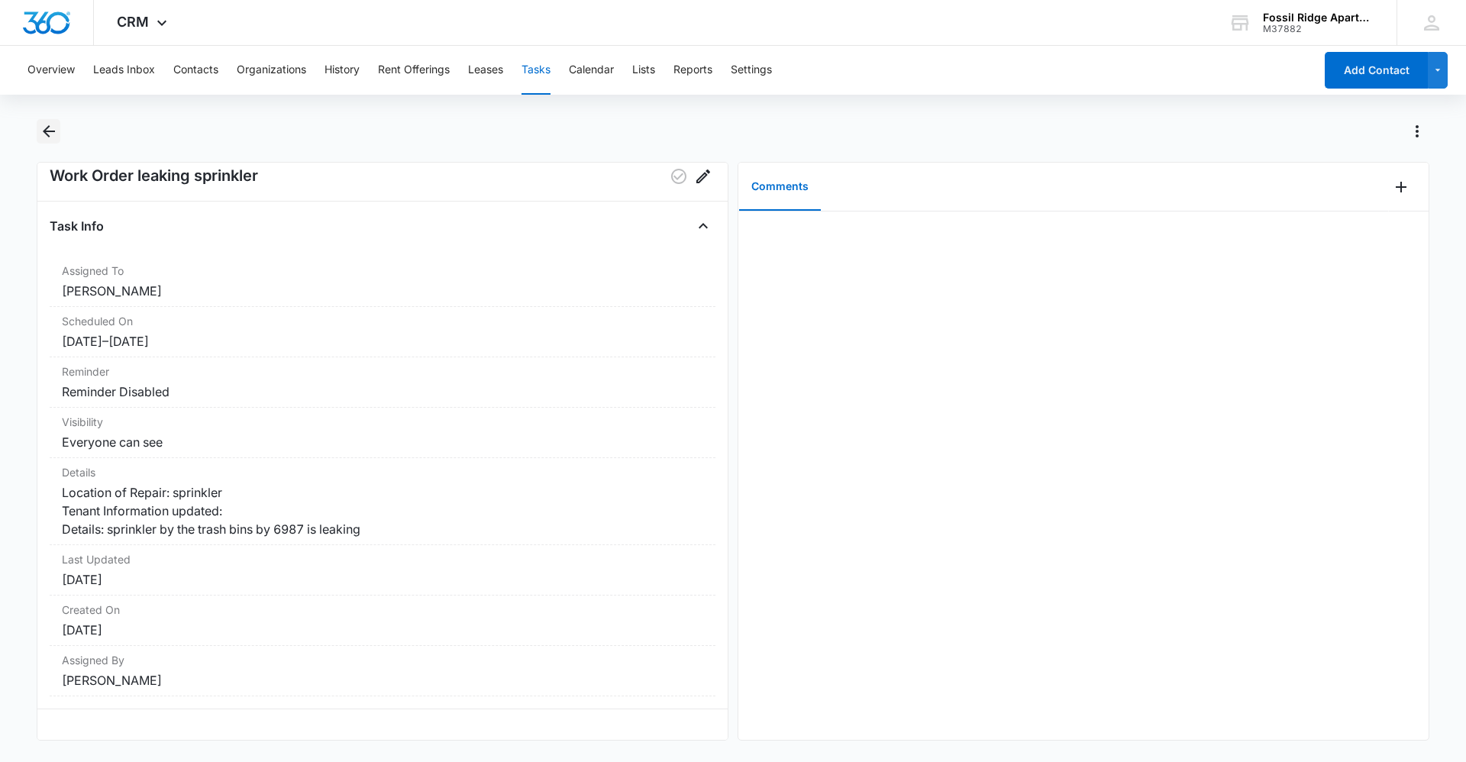
scroll to position [53, 0]
click at [196, 70] on button "Contacts" at bounding box center [195, 70] width 45 height 49
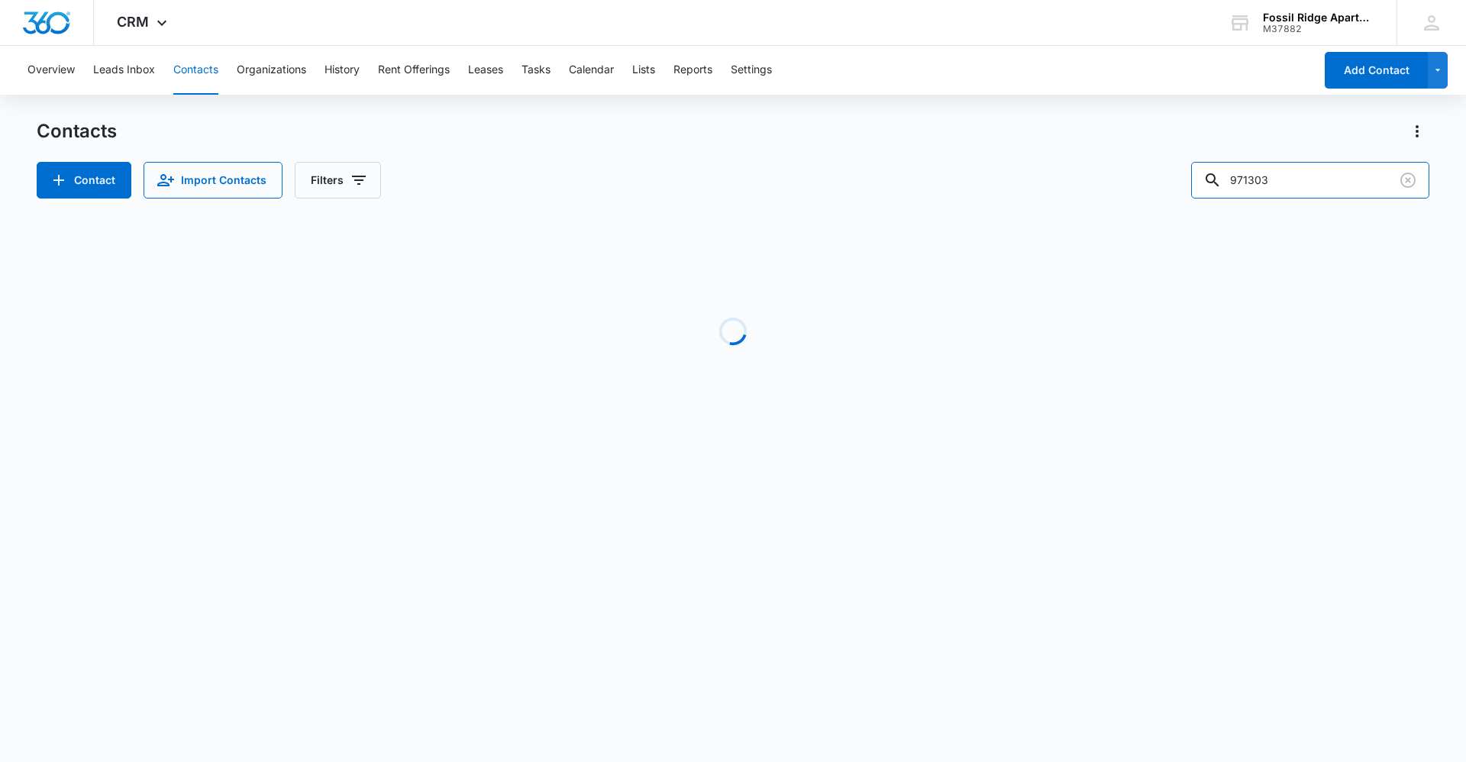
drag, startPoint x: 1273, startPoint y: 166, endPoint x: 708, endPoint y: 238, distance: 569.6
click at [712, 238] on div "Contacts Contact Import Contacts Filters 971303 Loading No Results" at bounding box center [733, 291] width 1393 height 345
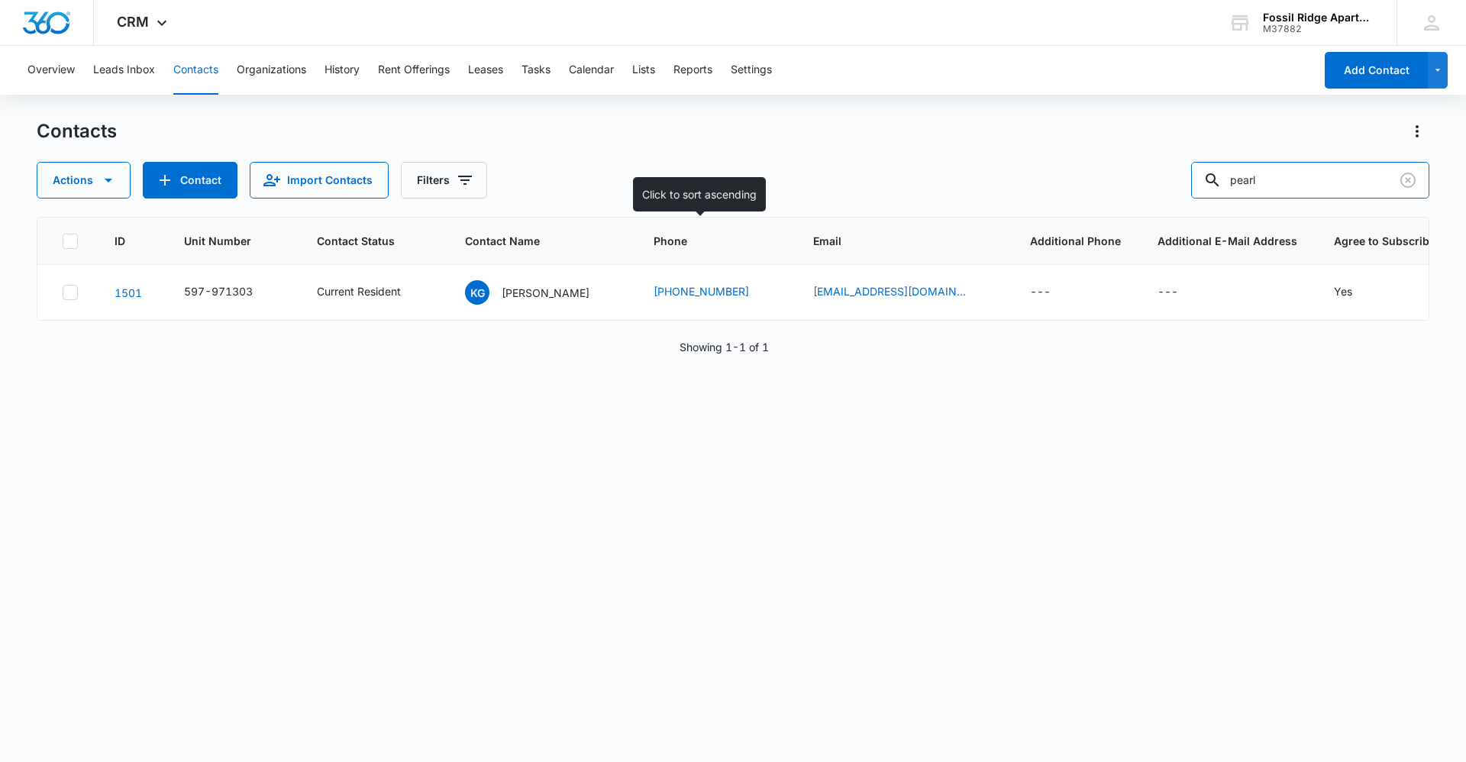
type input "pearl"
